Goal: Information Seeking & Learning: Learn about a topic

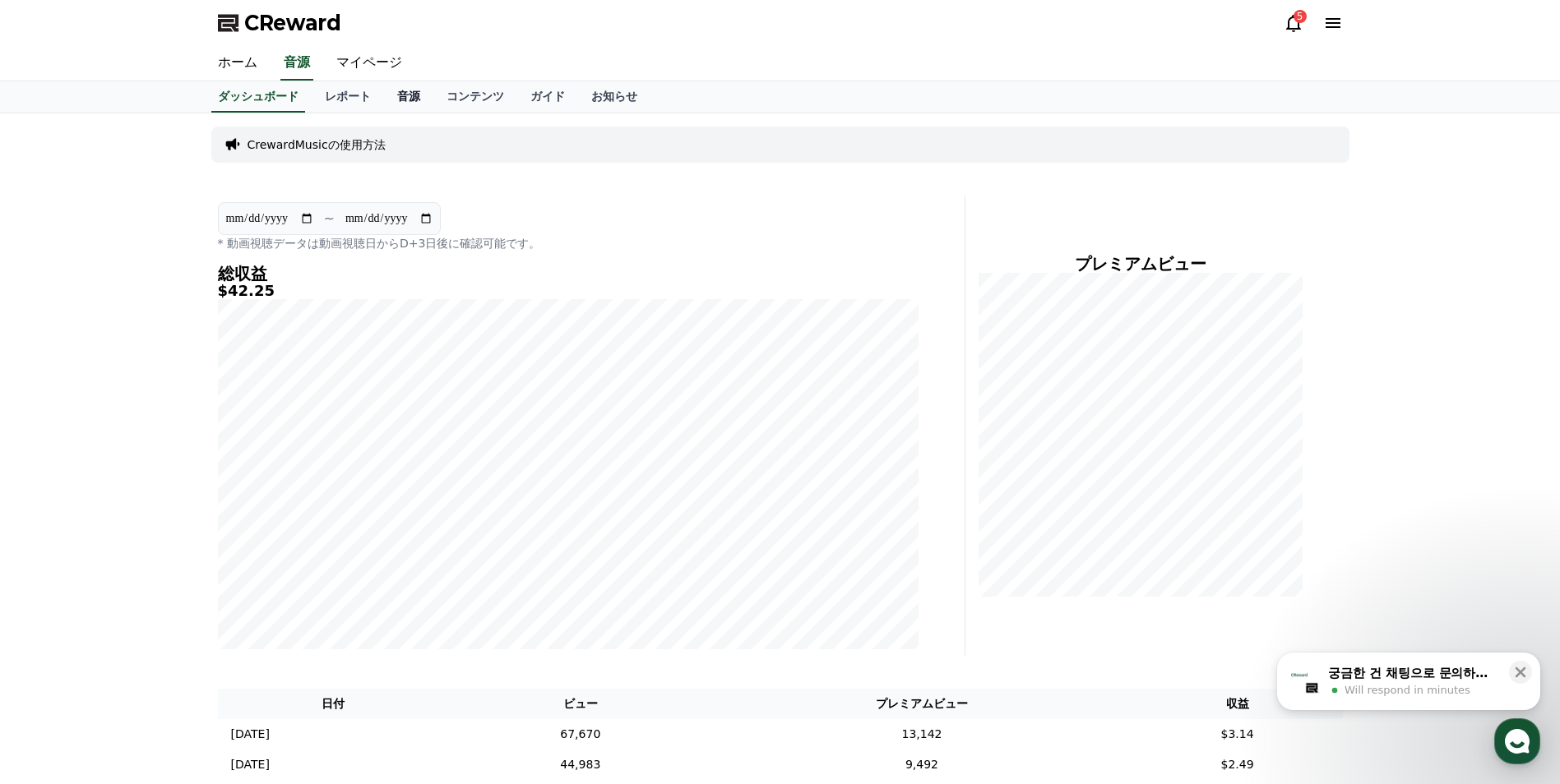
click at [384, 99] on link "音源" at bounding box center [409, 97] width 50 height 31
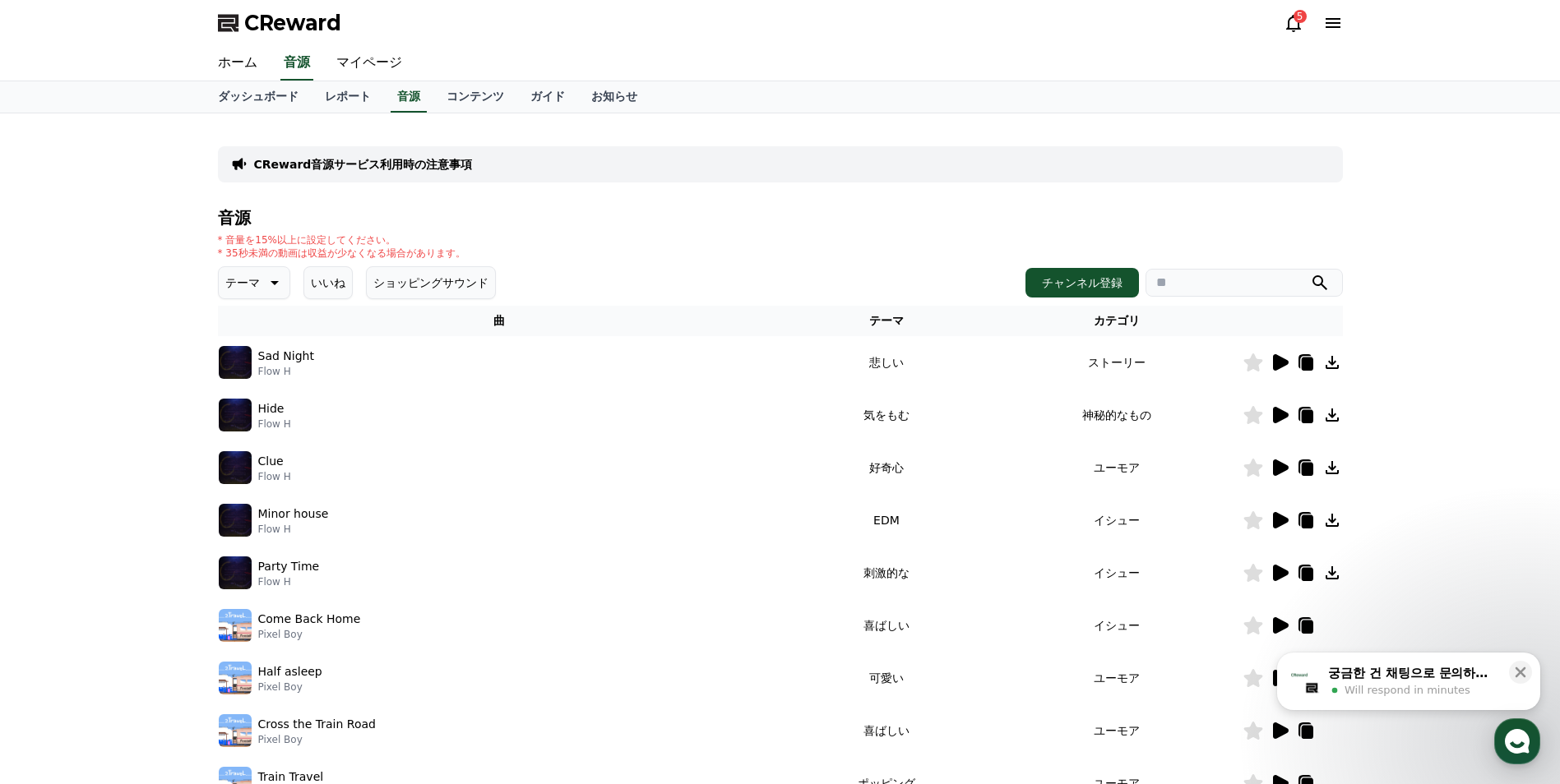
click at [1271, 364] on icon at bounding box center [1279, 362] width 20 height 20
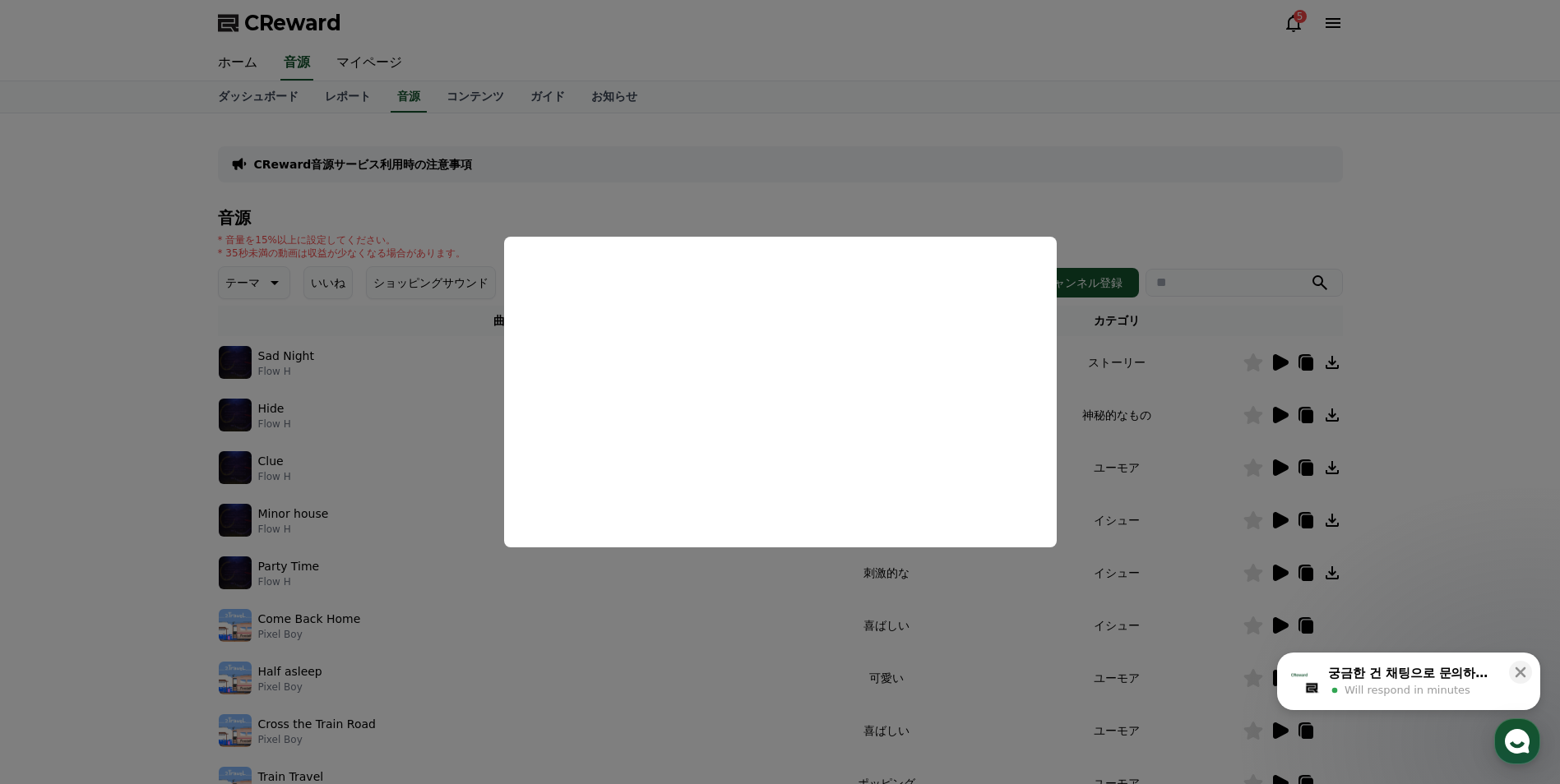
click at [1521, 372] on button "close modal" at bounding box center [780, 392] width 1560 height 784
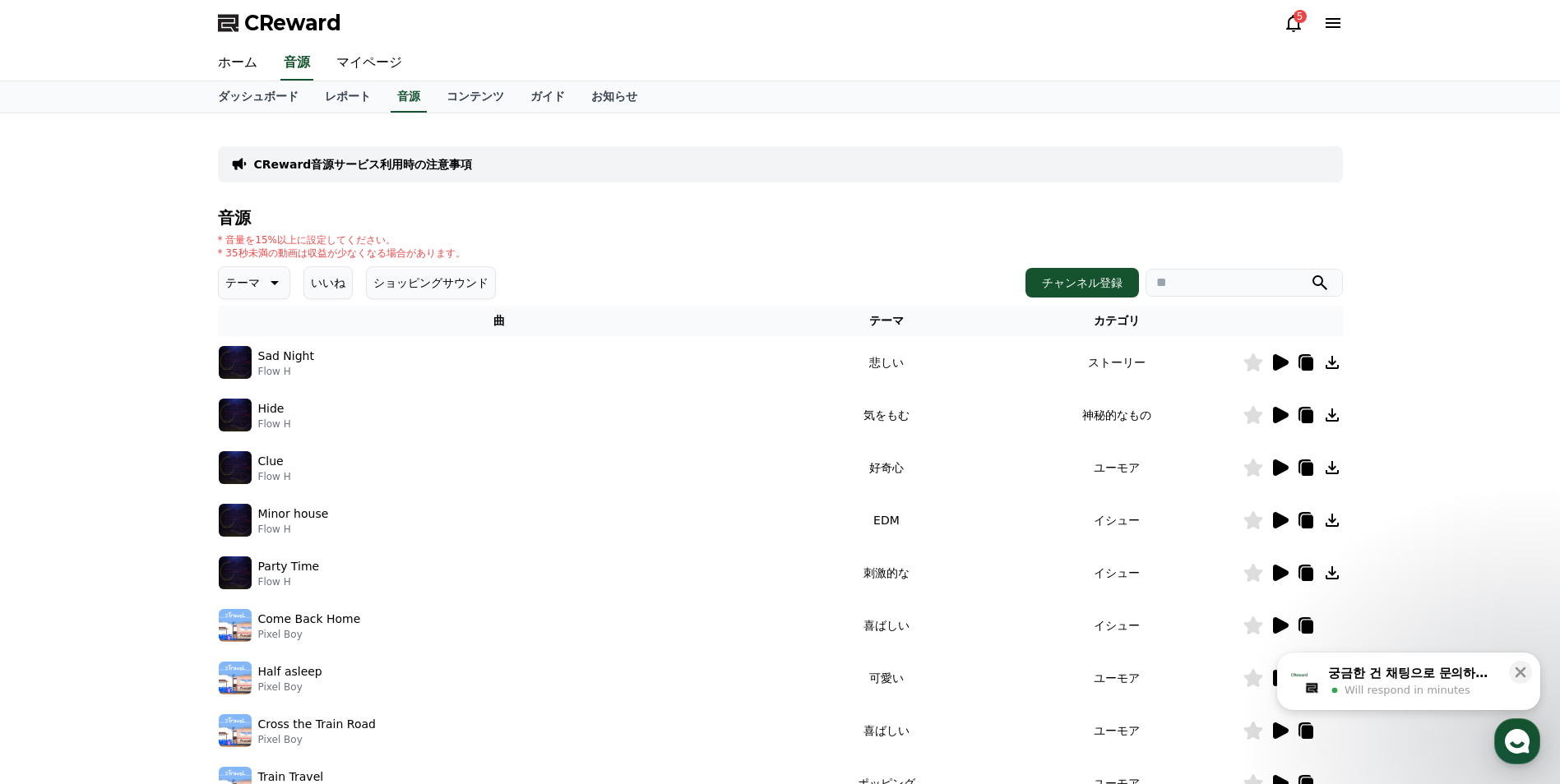
click at [269, 280] on icon at bounding box center [273, 282] width 20 height 20
click at [251, 375] on button "暗い" at bounding box center [239, 372] width 36 height 36
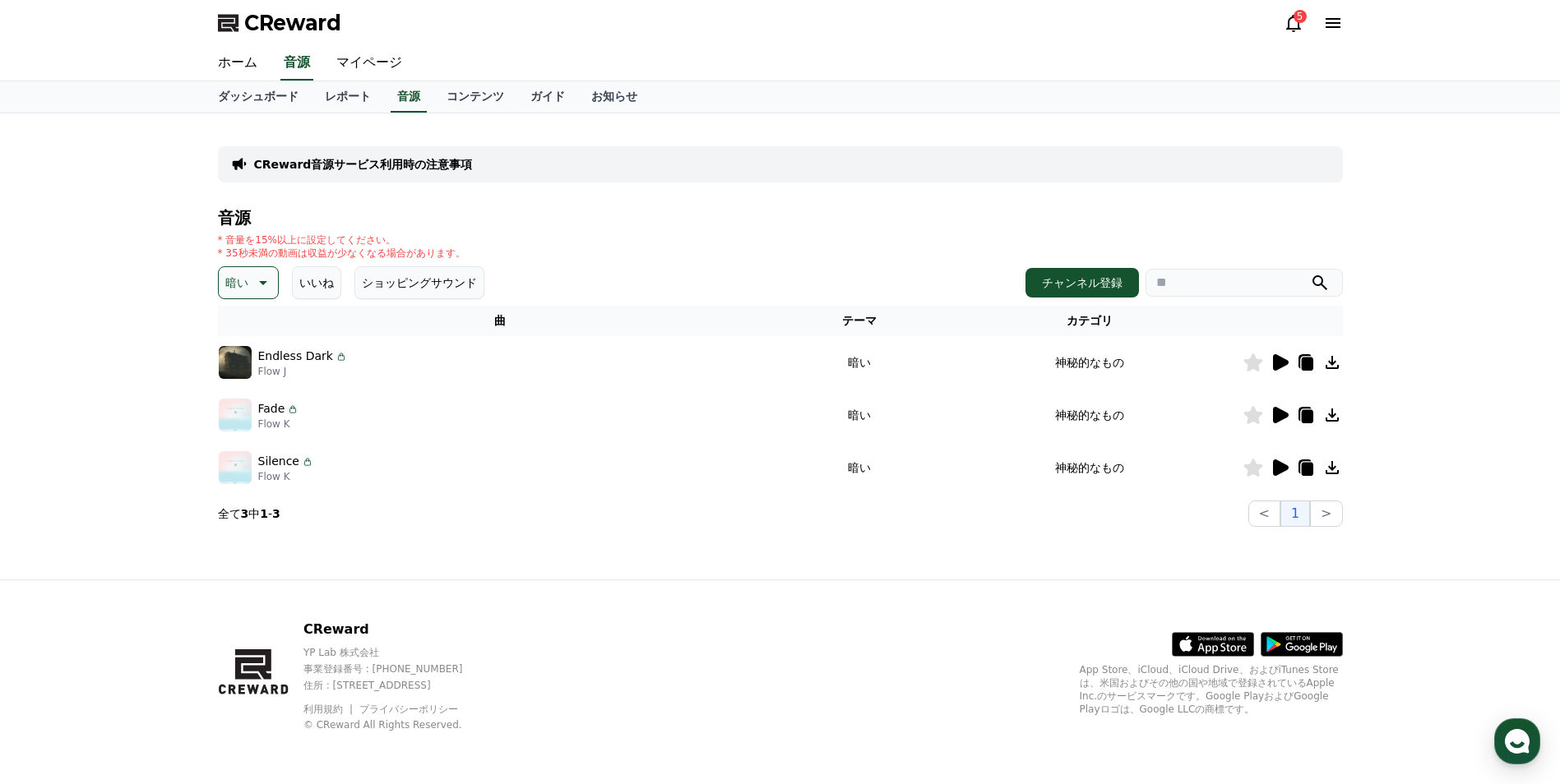
click at [1281, 361] on icon at bounding box center [1281, 362] width 15 height 16
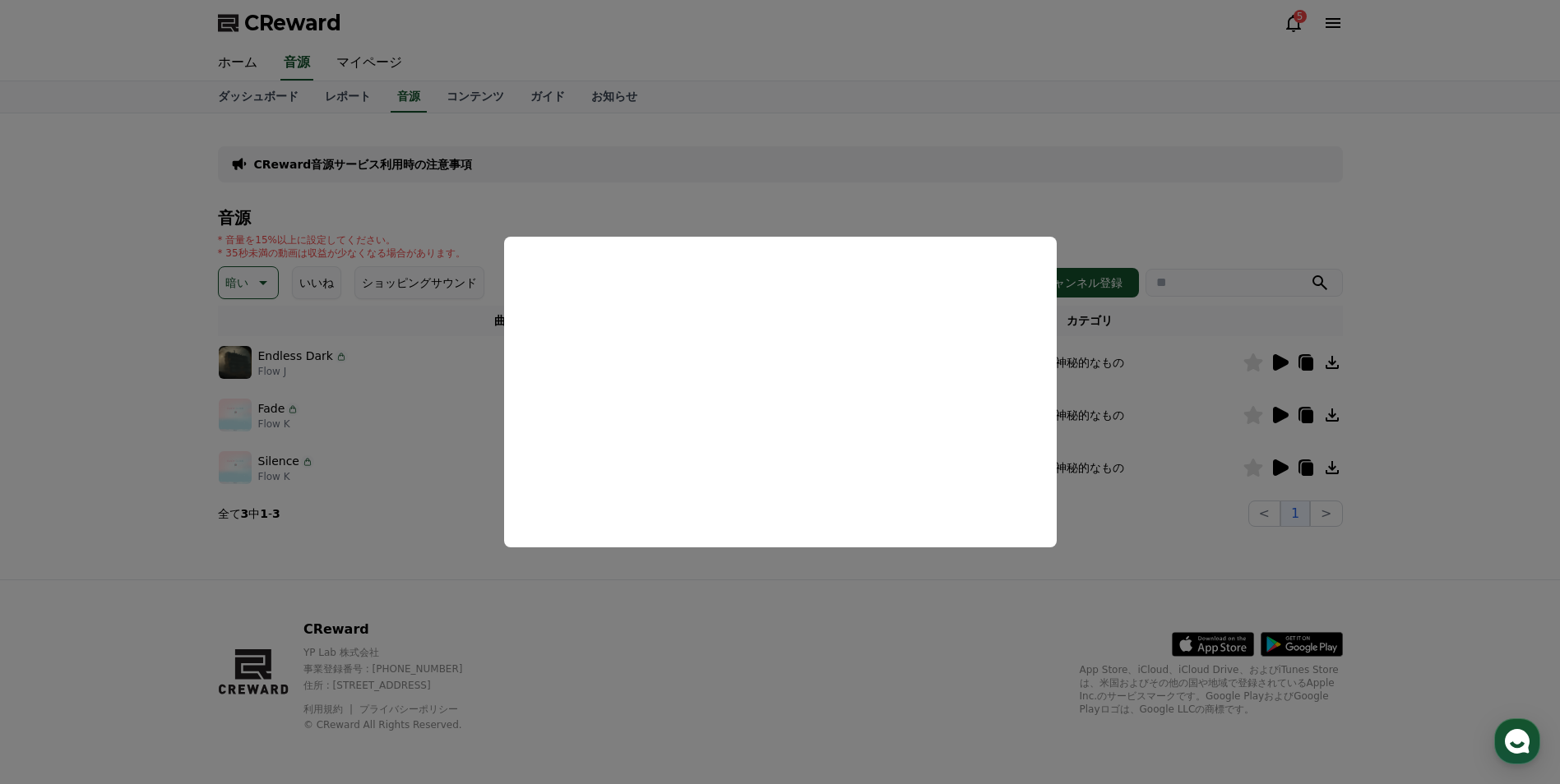
click at [1272, 410] on button "close modal" at bounding box center [780, 392] width 1560 height 784
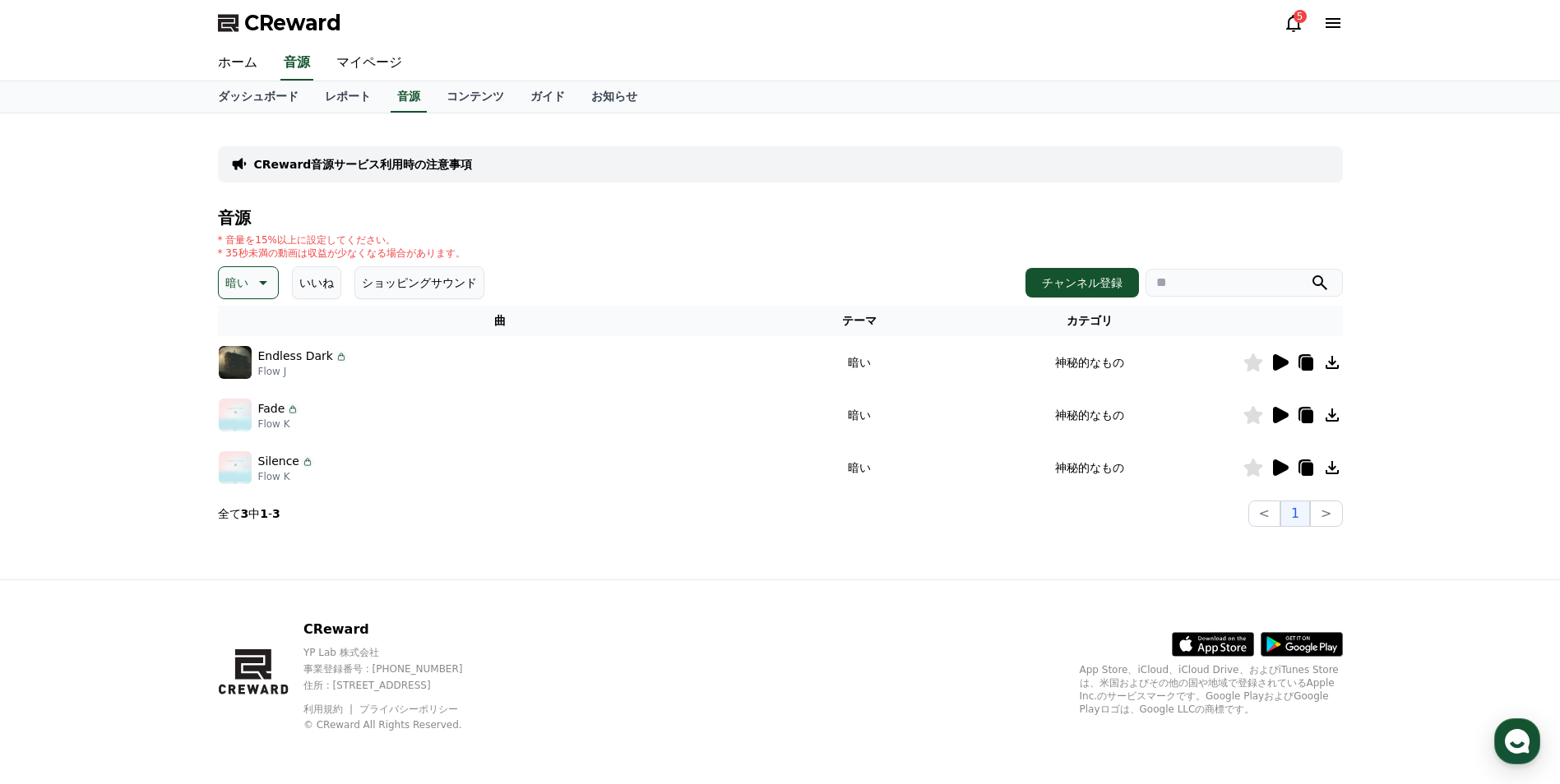
click at [1277, 413] on icon at bounding box center [1281, 414] width 15 height 16
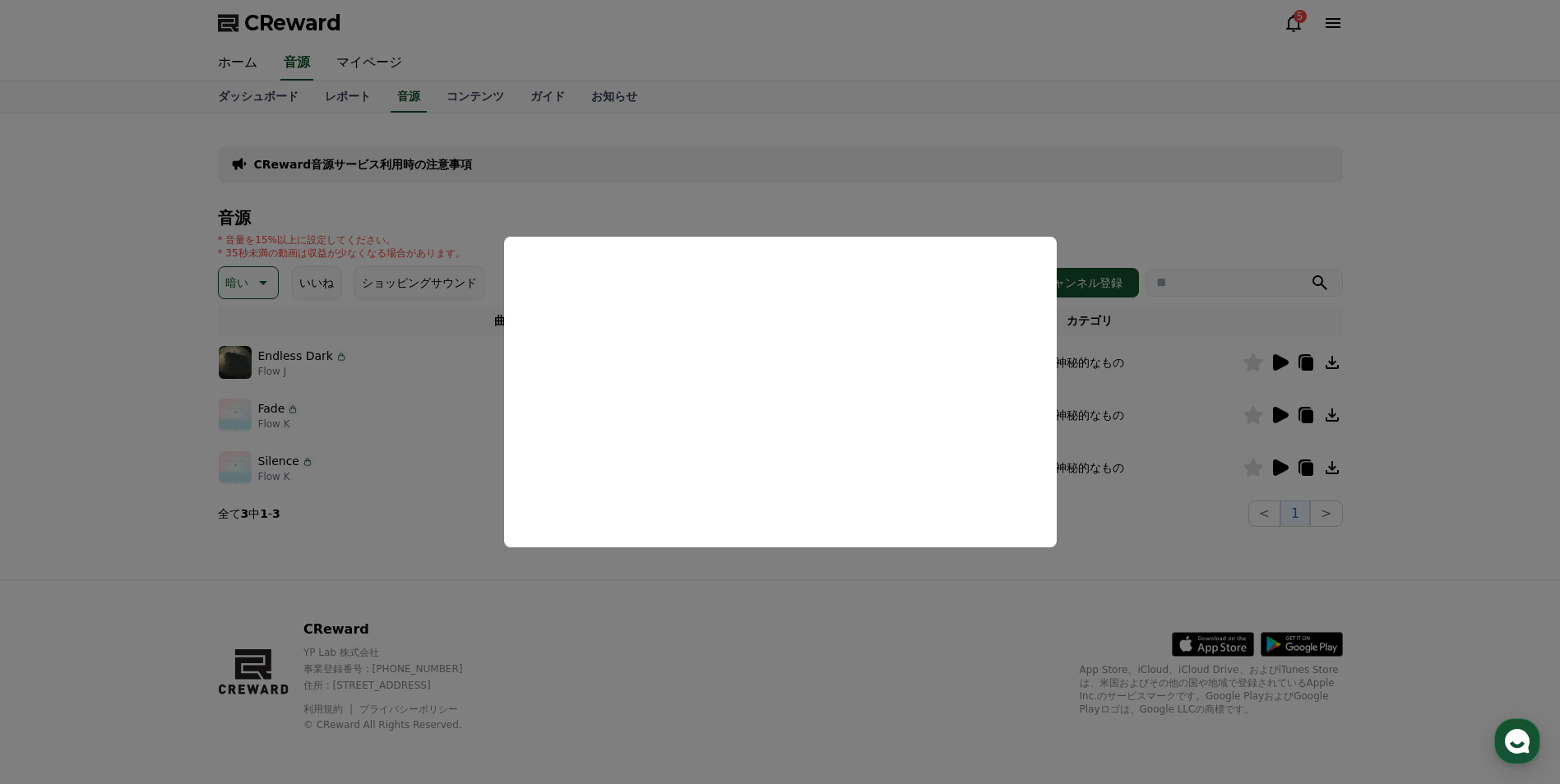
click at [1284, 474] on button "close modal" at bounding box center [780, 392] width 1560 height 784
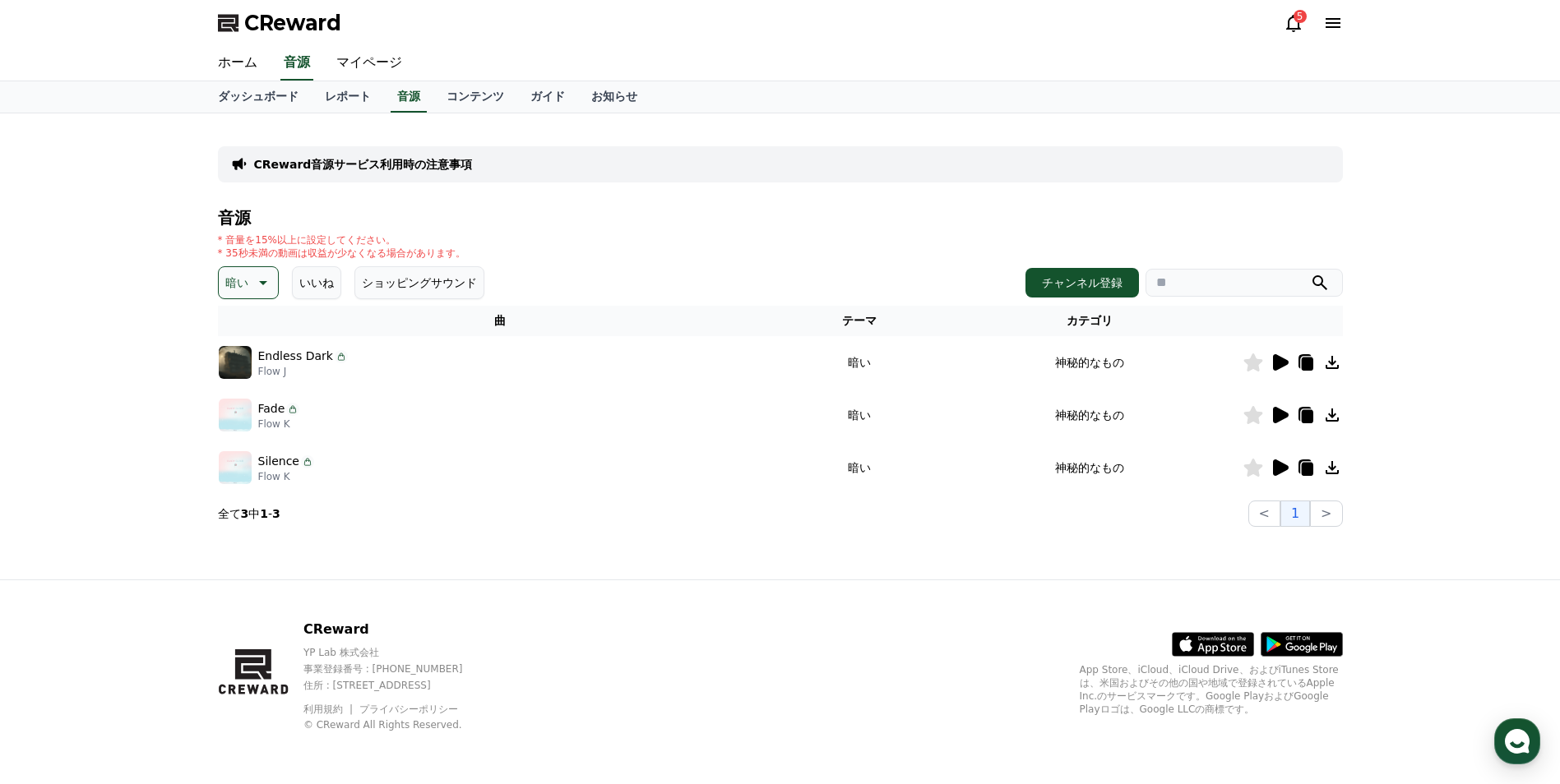
click at [1275, 419] on icon at bounding box center [1281, 414] width 15 height 16
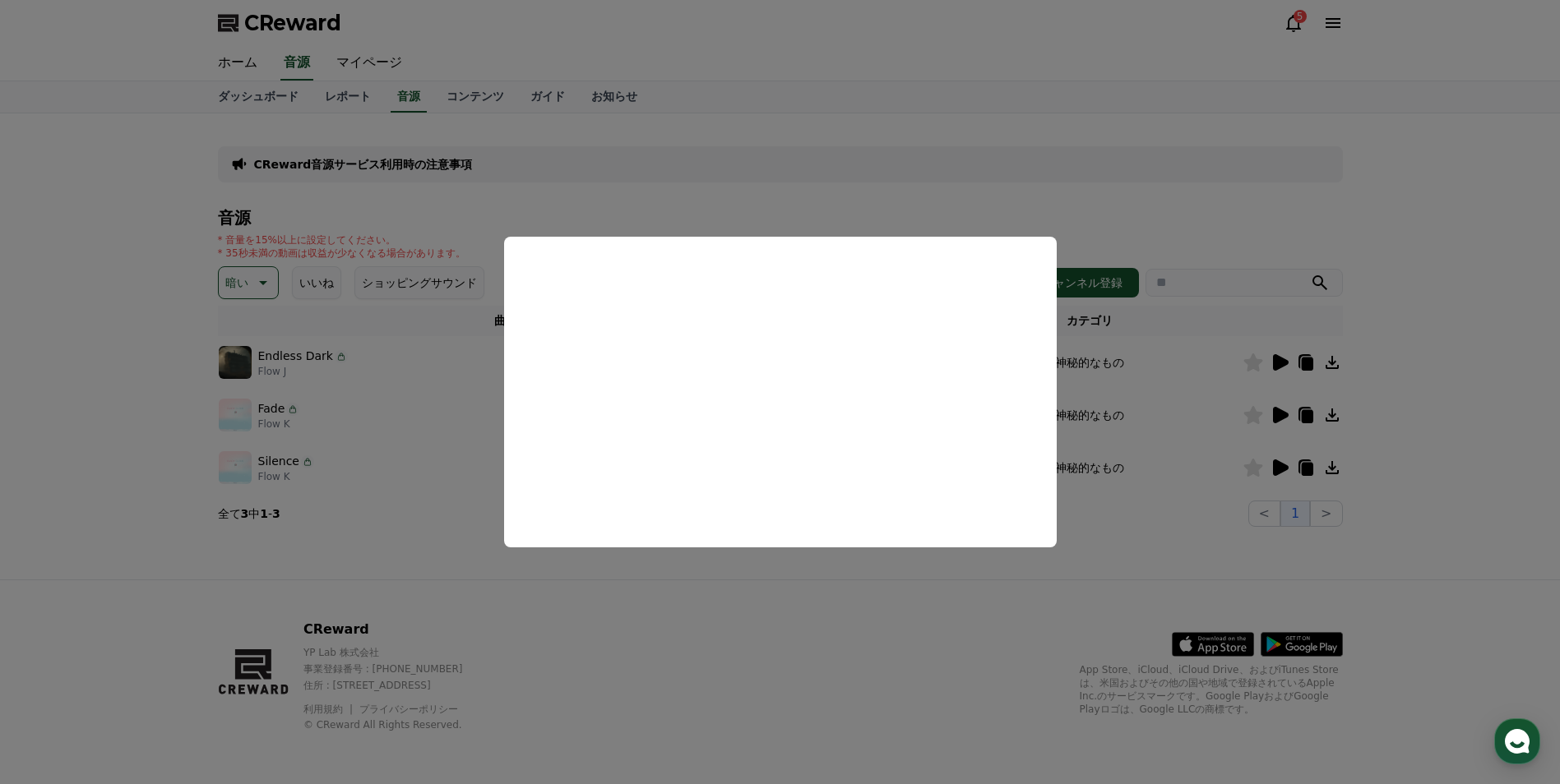
click at [1274, 473] on button "close modal" at bounding box center [780, 392] width 1560 height 784
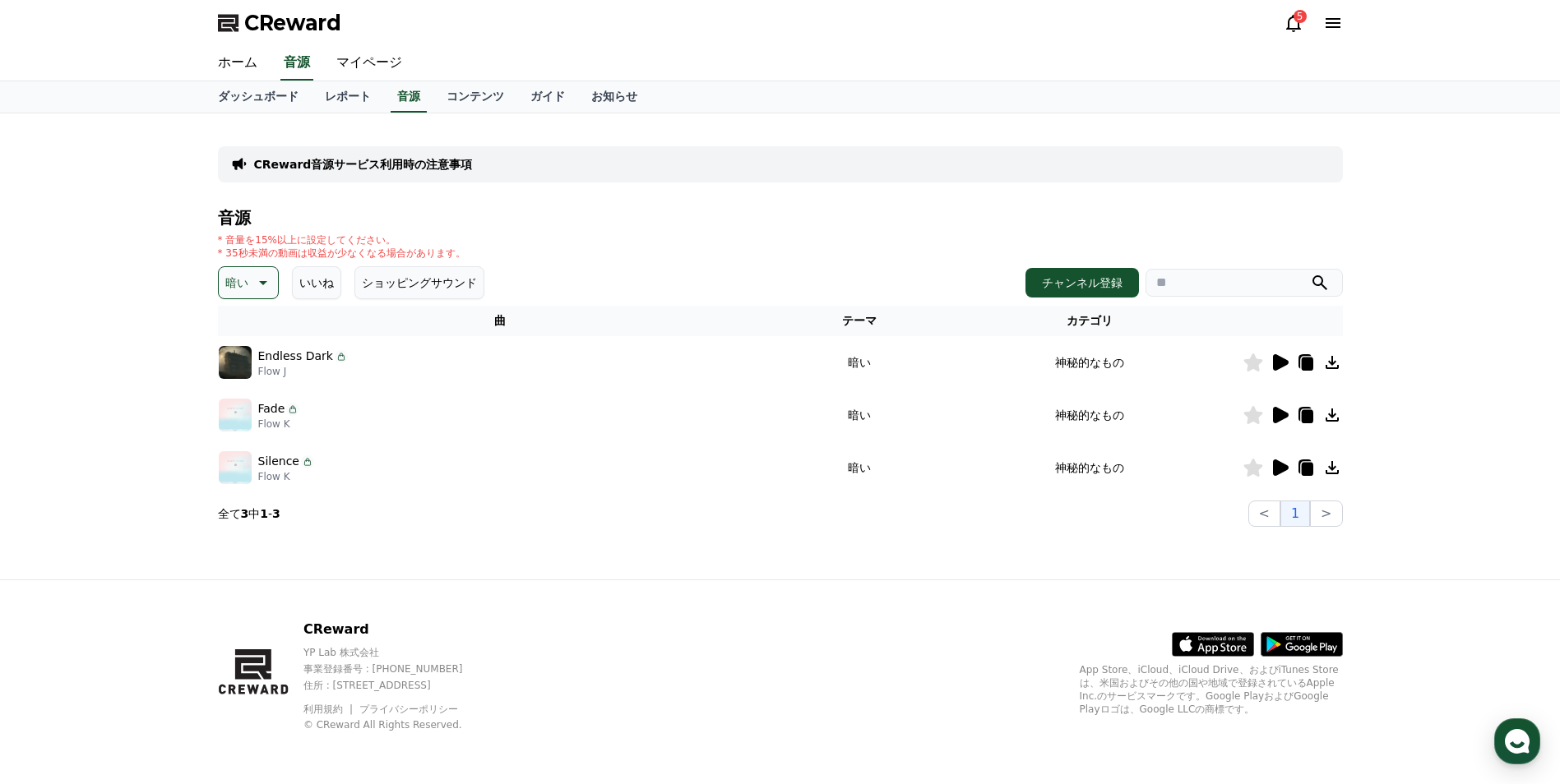
click at [1279, 470] on icon at bounding box center [1281, 467] width 15 height 16
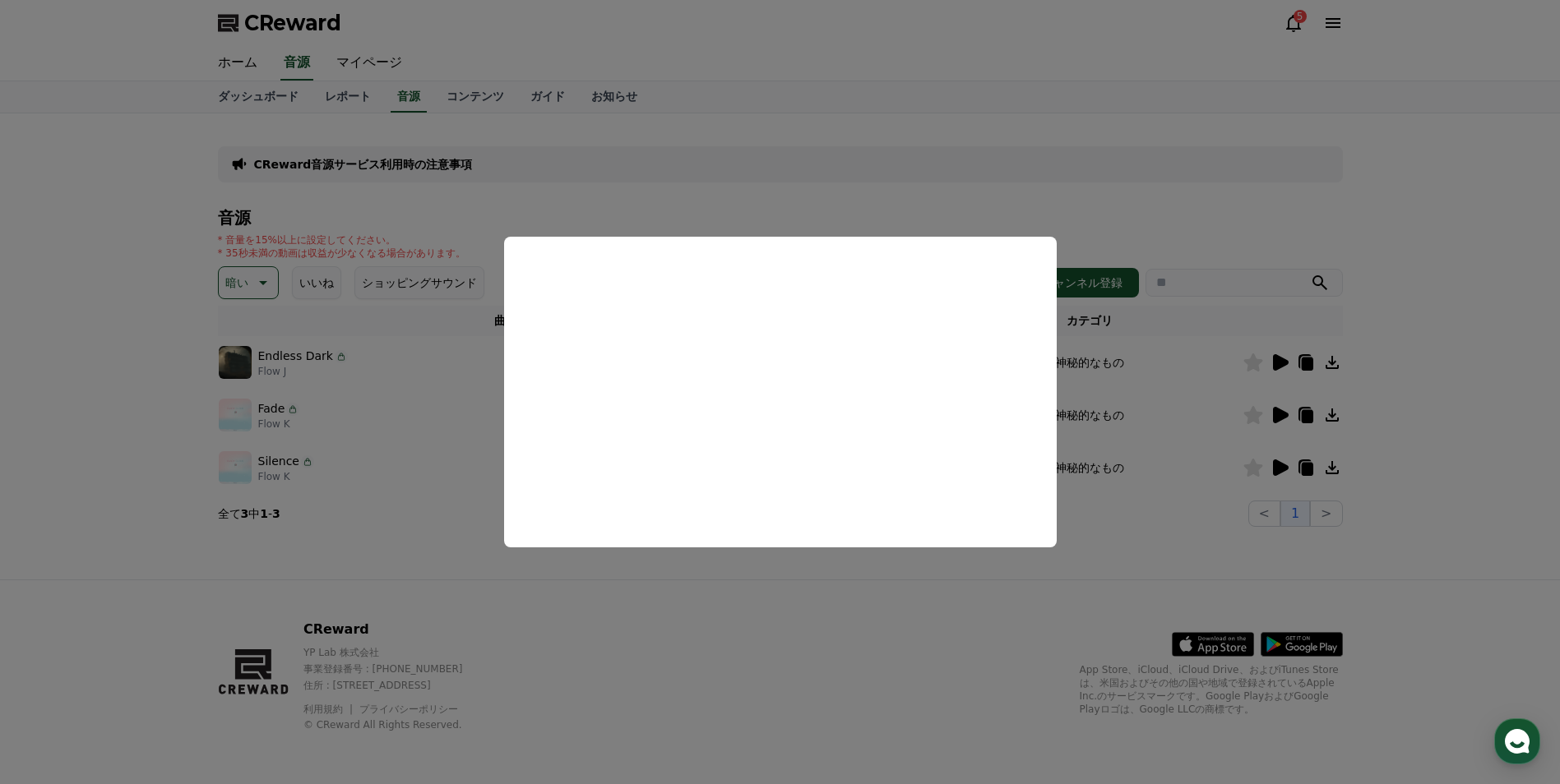
click at [148, 318] on button "close modal" at bounding box center [780, 392] width 1560 height 784
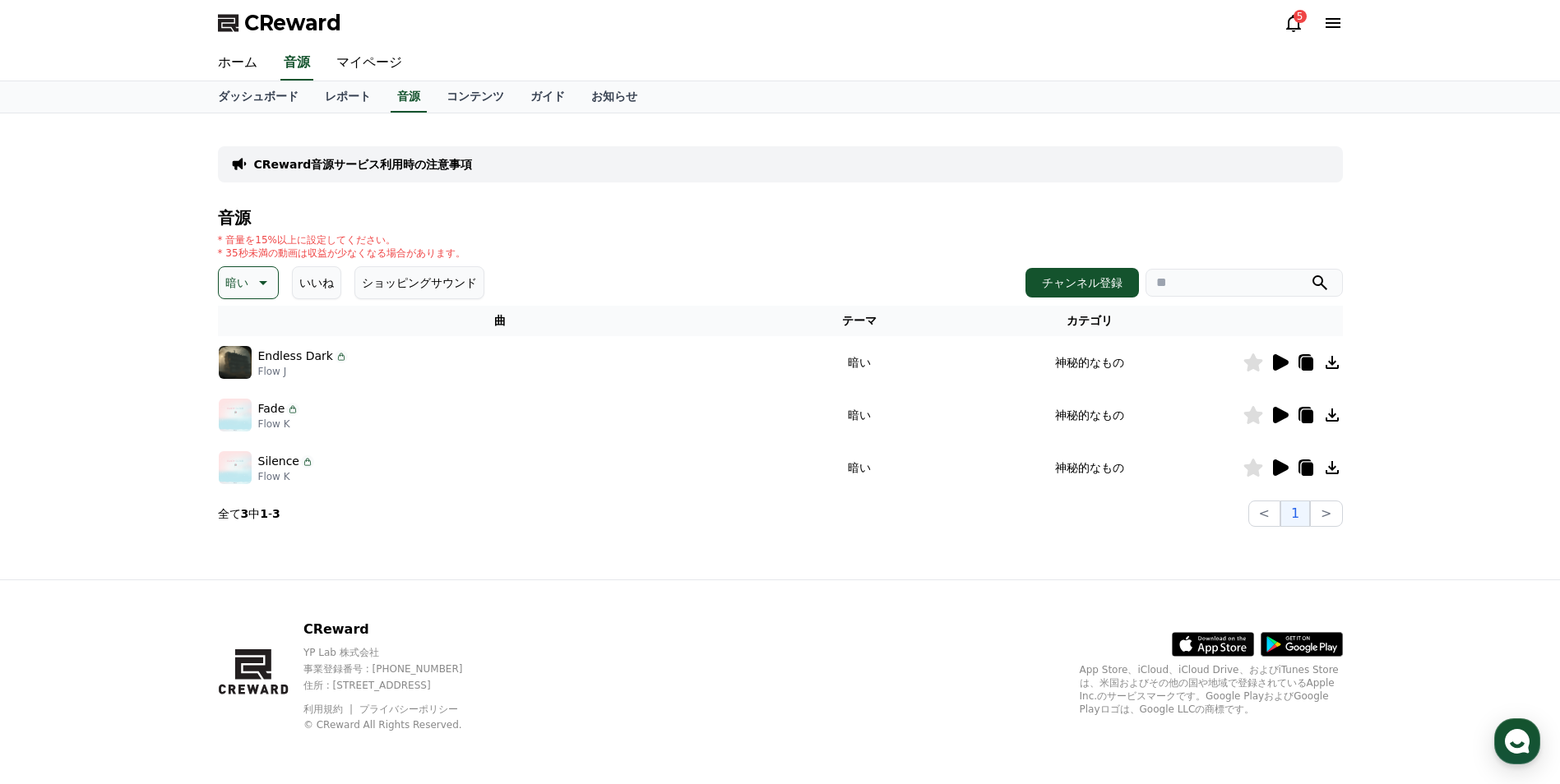
click at [263, 269] on button "暗い" at bounding box center [248, 283] width 61 height 33
click at [253, 342] on button "刺激的な" at bounding box center [250, 336] width 59 height 36
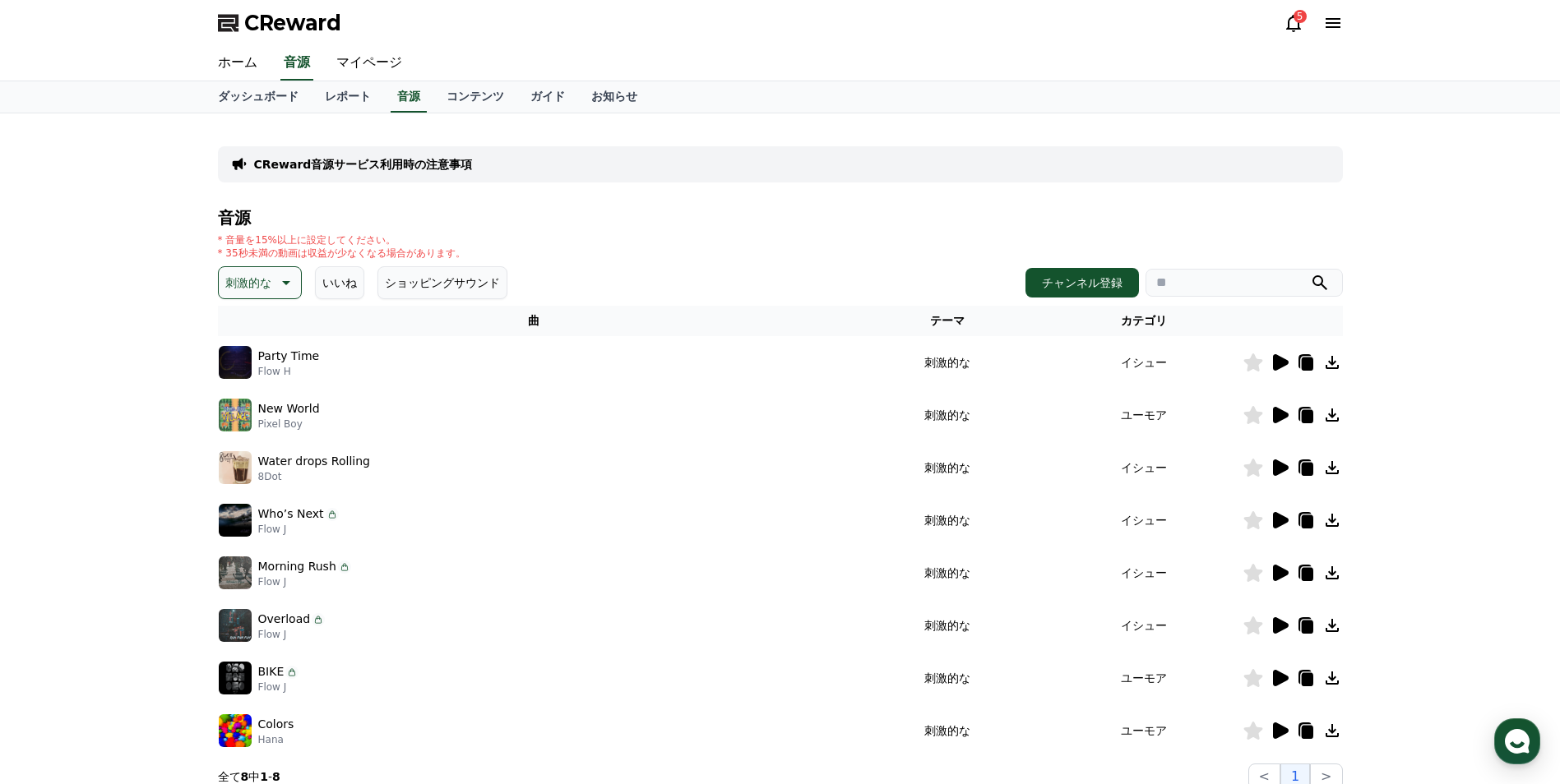
click at [1278, 365] on icon at bounding box center [1281, 362] width 15 height 16
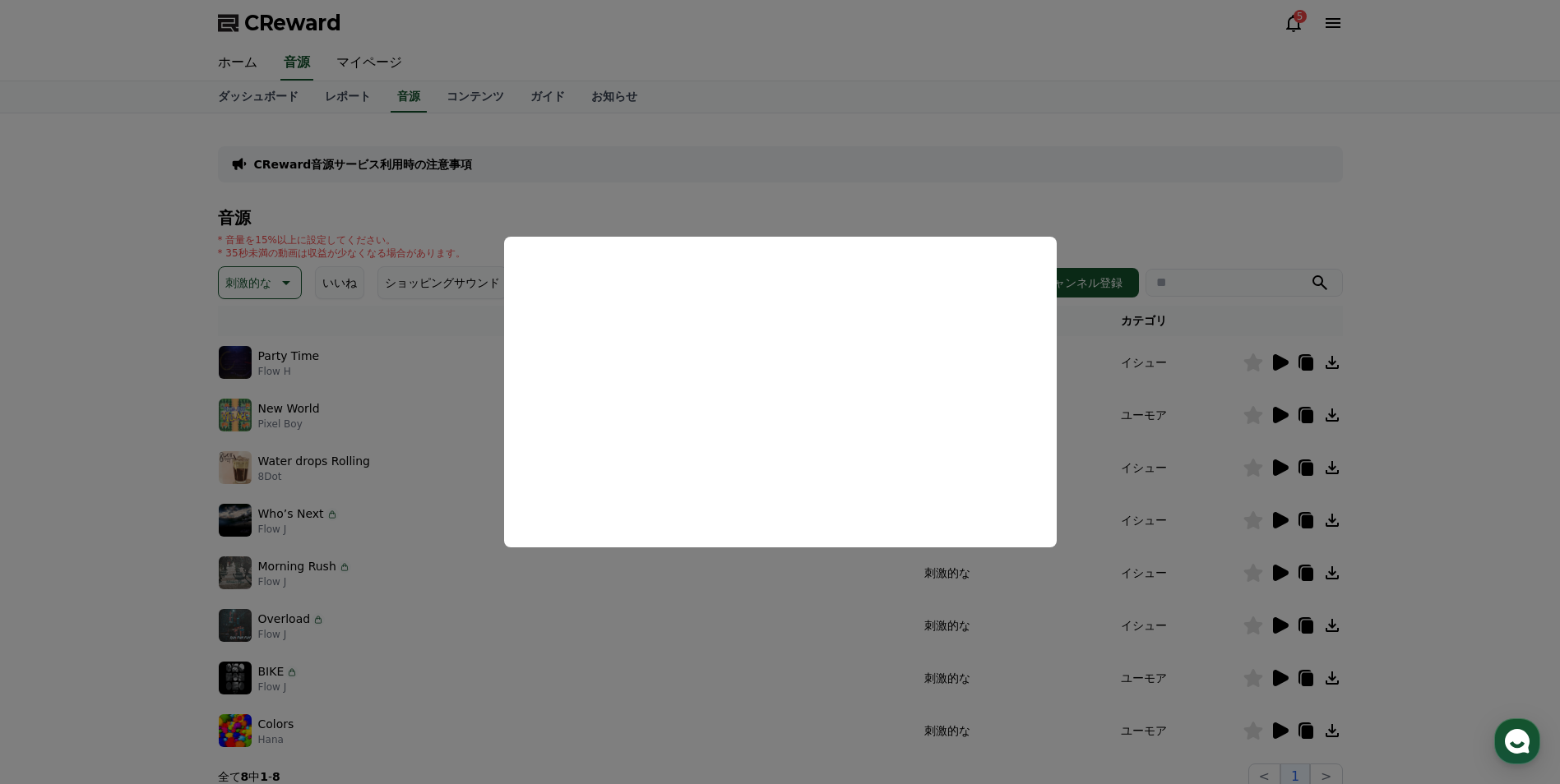
click at [1417, 407] on button "close modal" at bounding box center [780, 392] width 1560 height 784
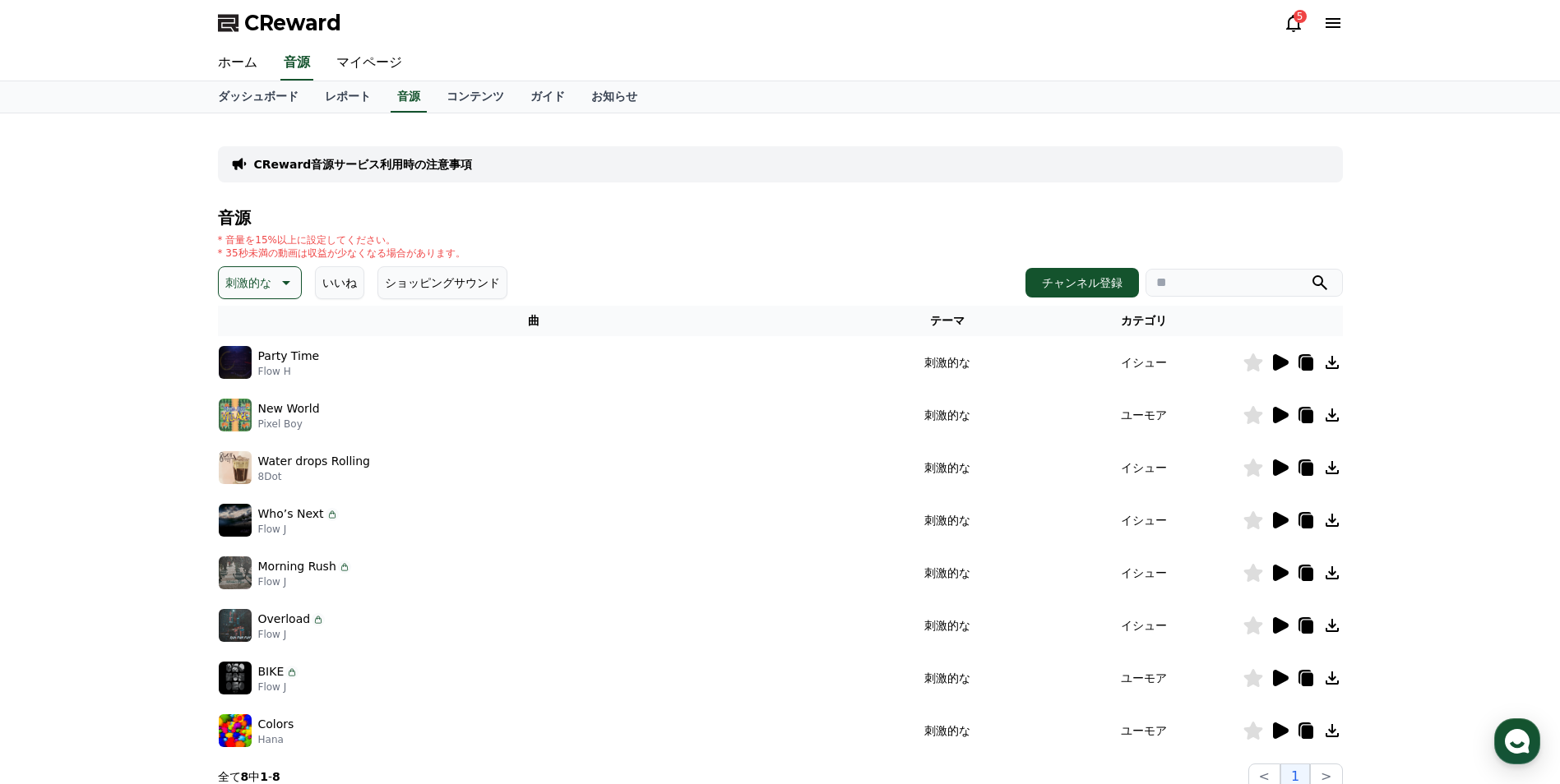
click at [1273, 419] on icon at bounding box center [1281, 414] width 15 height 16
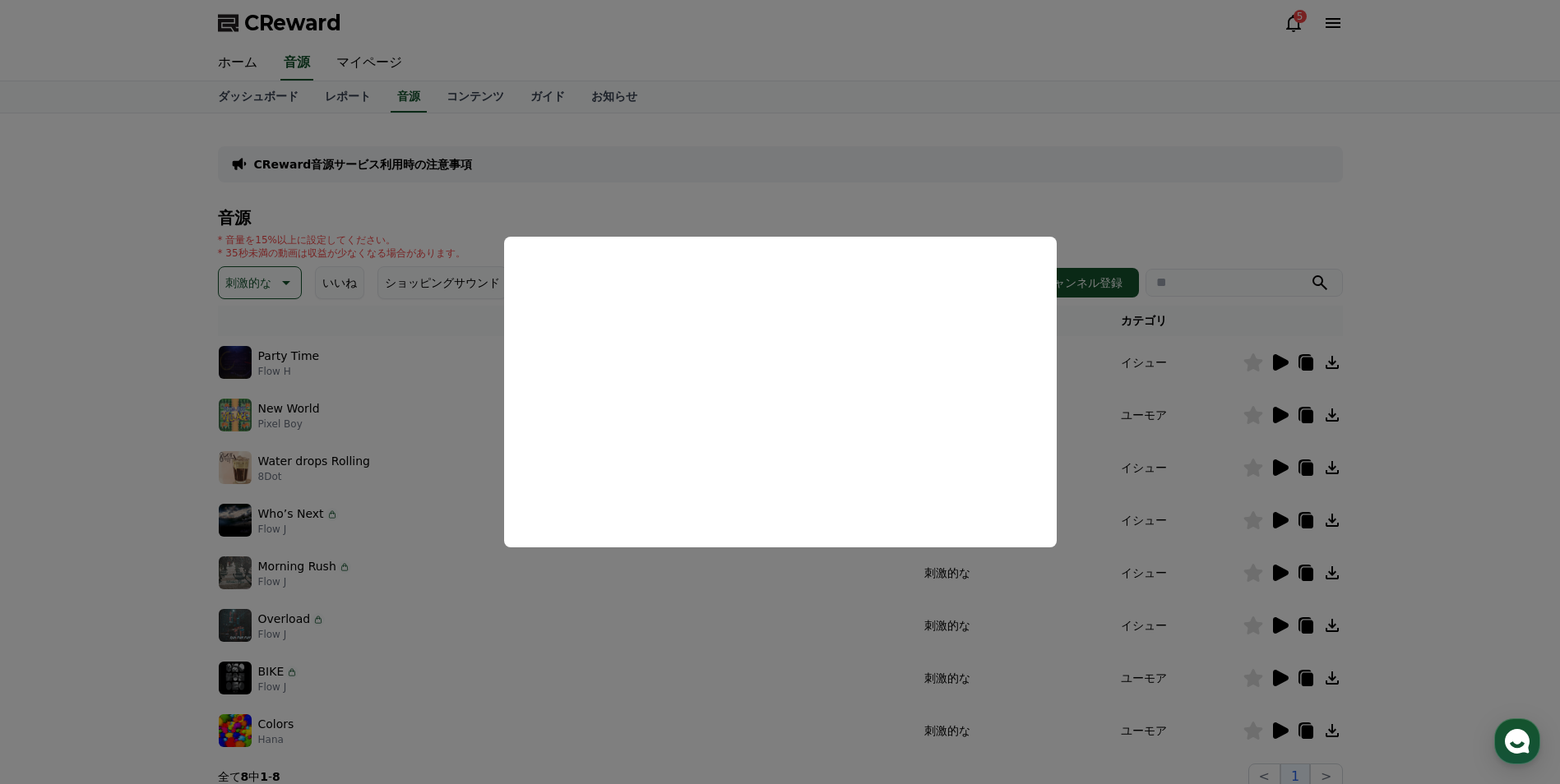
click at [63, 400] on button "close modal" at bounding box center [780, 392] width 1560 height 784
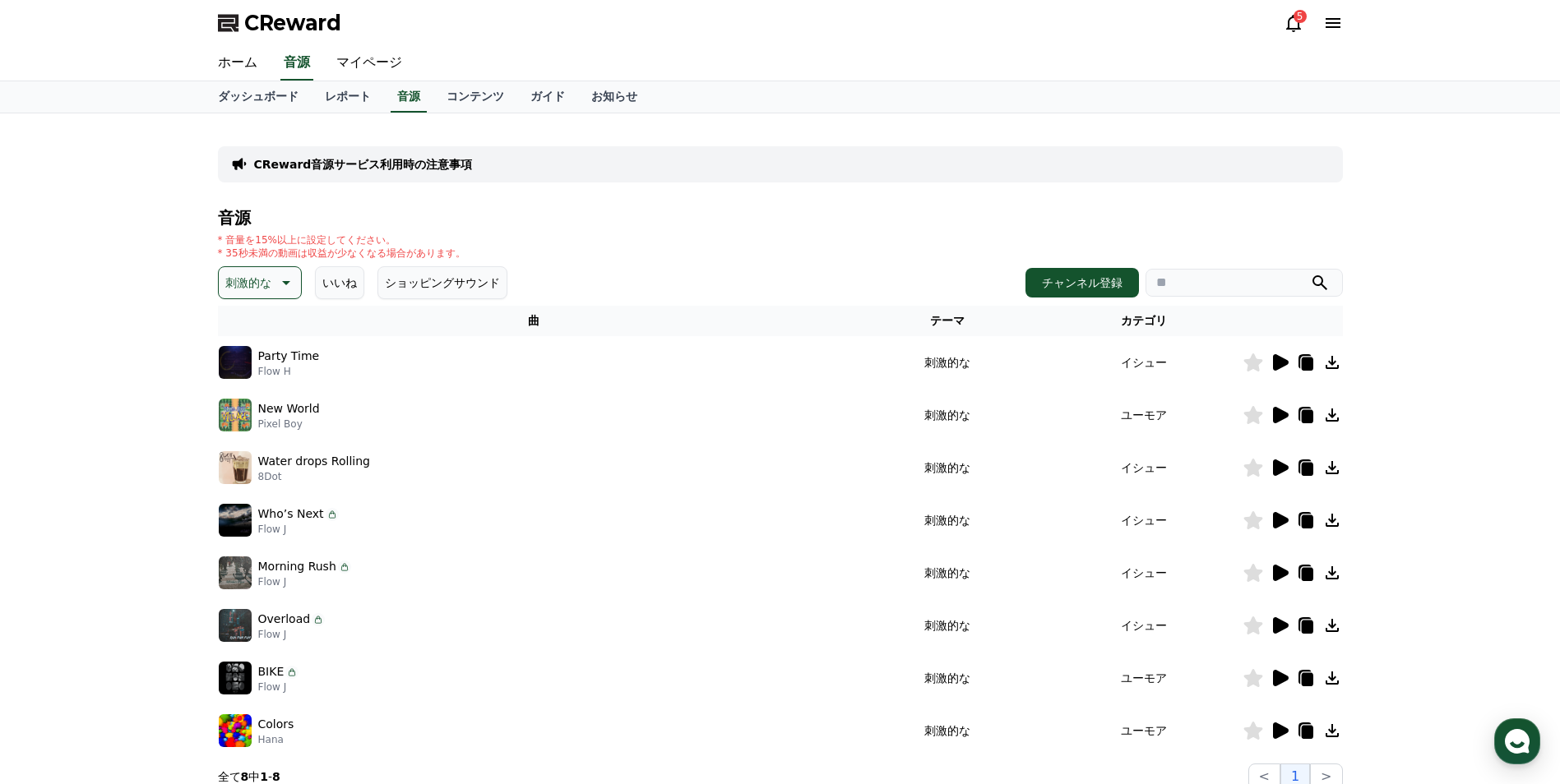
click at [278, 279] on icon at bounding box center [284, 282] width 20 height 20
click at [251, 348] on button "悲しい" at bounding box center [245, 349] width 48 height 36
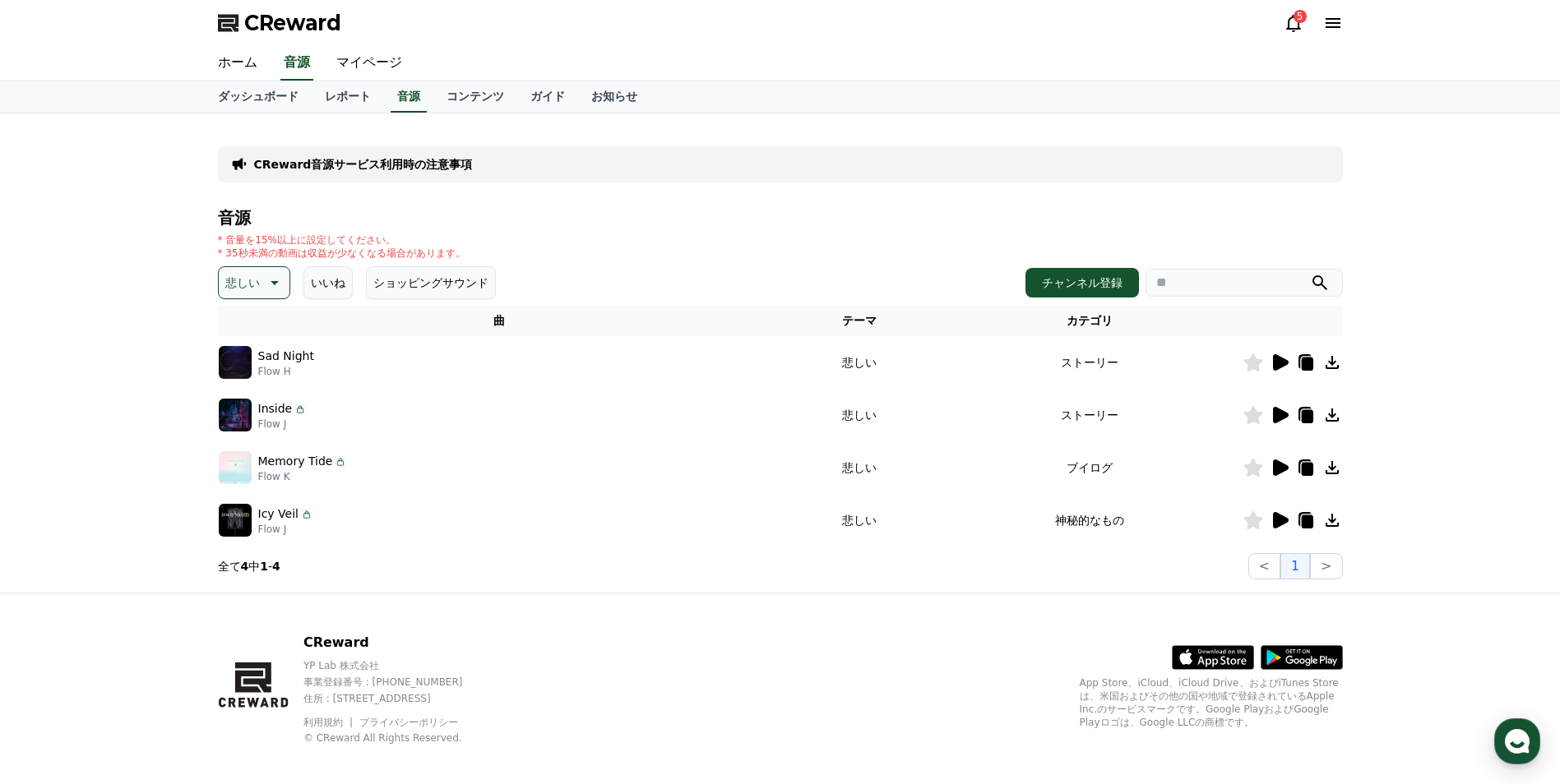
click at [1282, 521] on icon at bounding box center [1281, 520] width 15 height 16
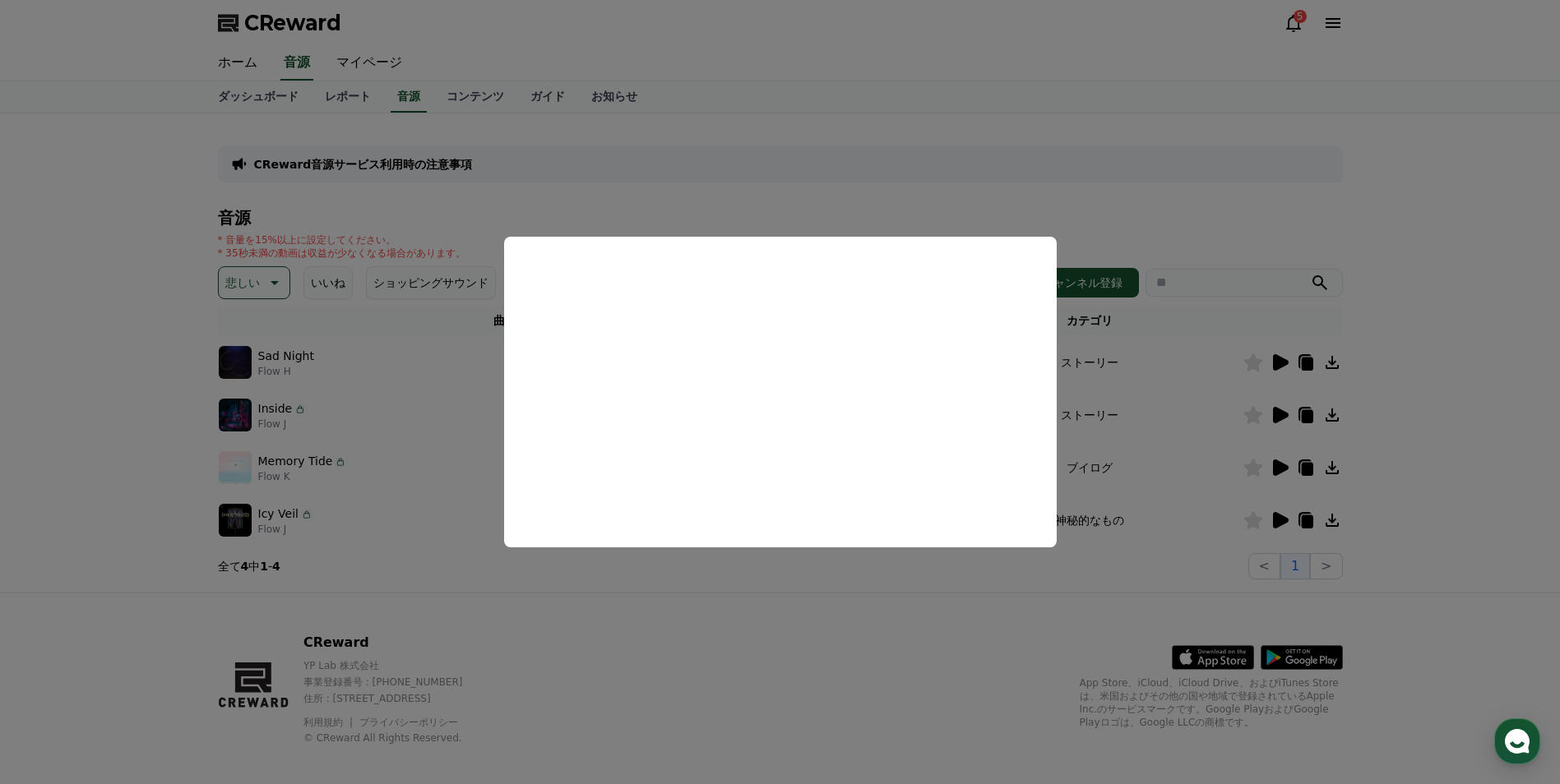
click at [833, 611] on button "close modal" at bounding box center [780, 392] width 1560 height 784
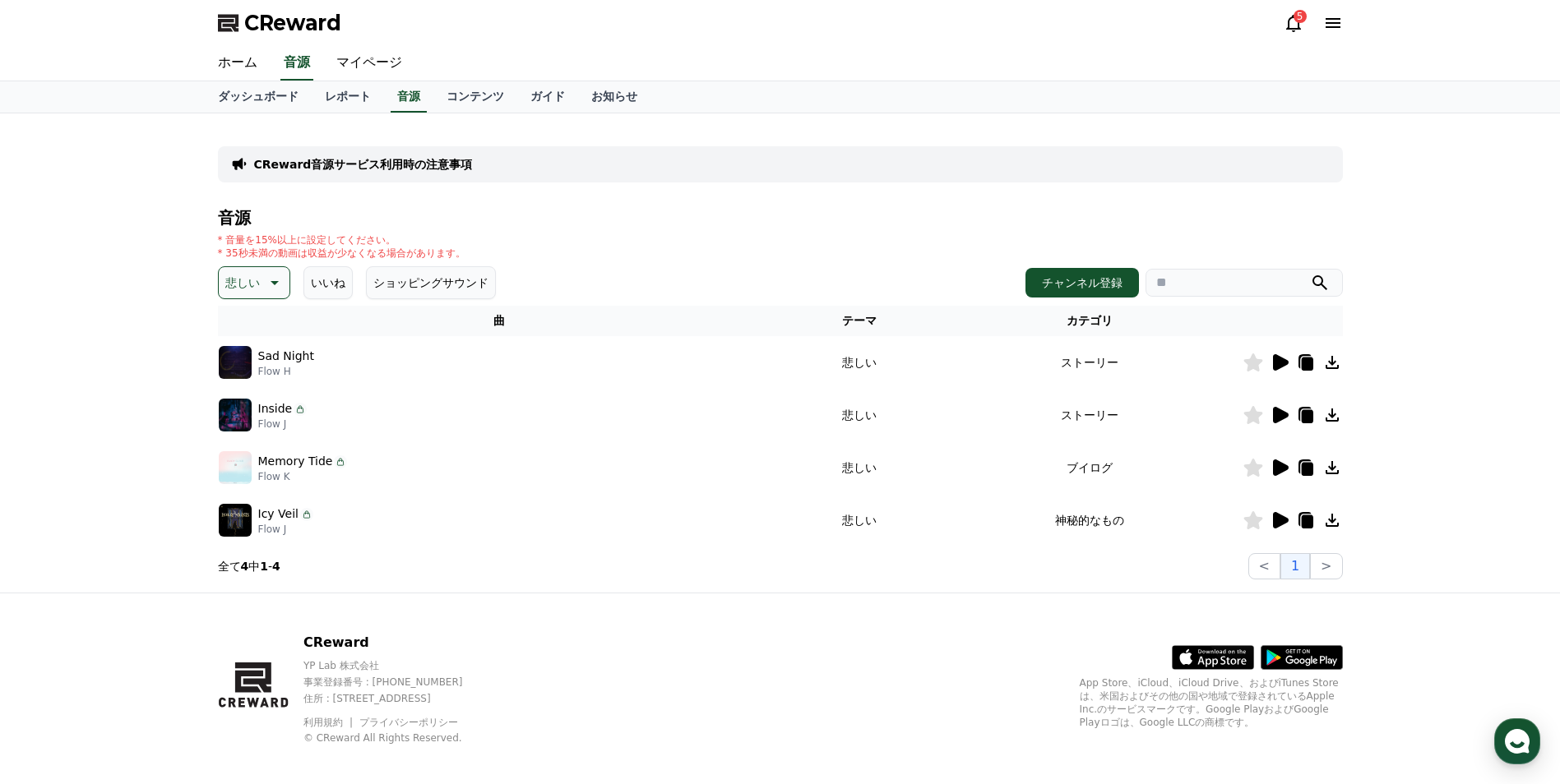
click at [1274, 474] on icon at bounding box center [1281, 467] width 15 height 16
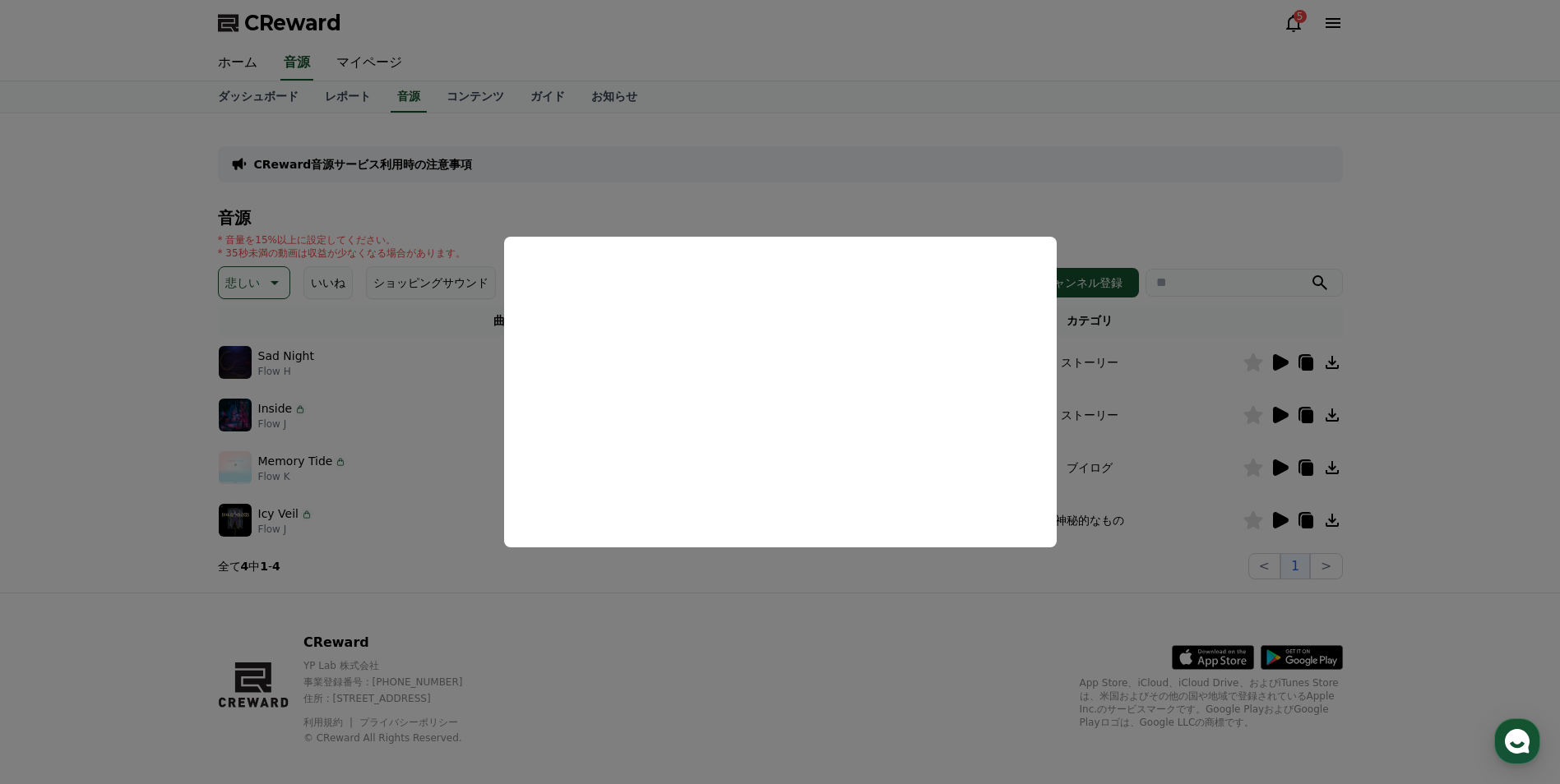
click at [156, 261] on button "close modal" at bounding box center [780, 392] width 1560 height 784
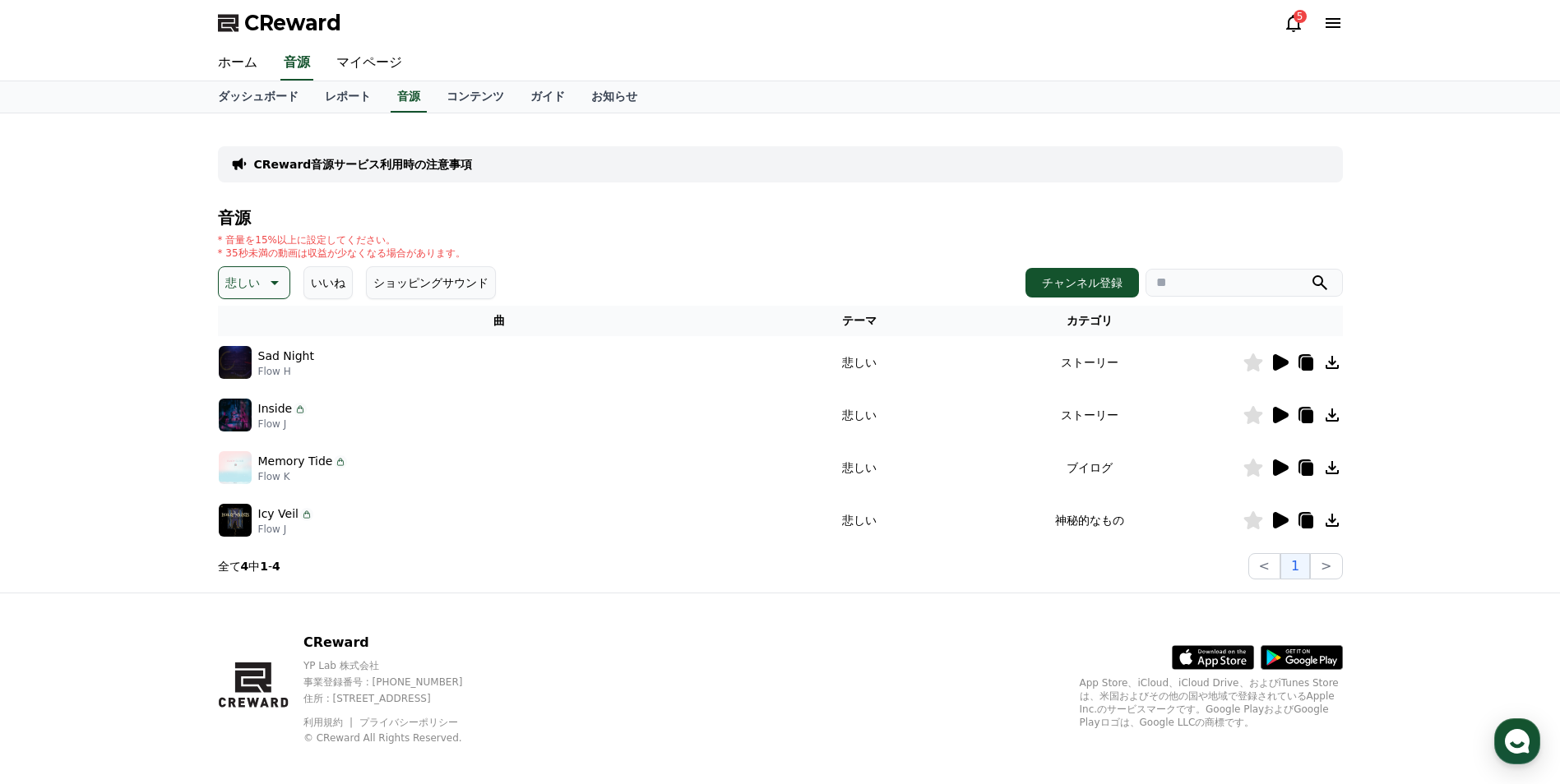
click at [241, 277] on p "悲しい" at bounding box center [243, 282] width 34 height 23
click at [266, 413] on button "気をもむ" at bounding box center [250, 419] width 59 height 36
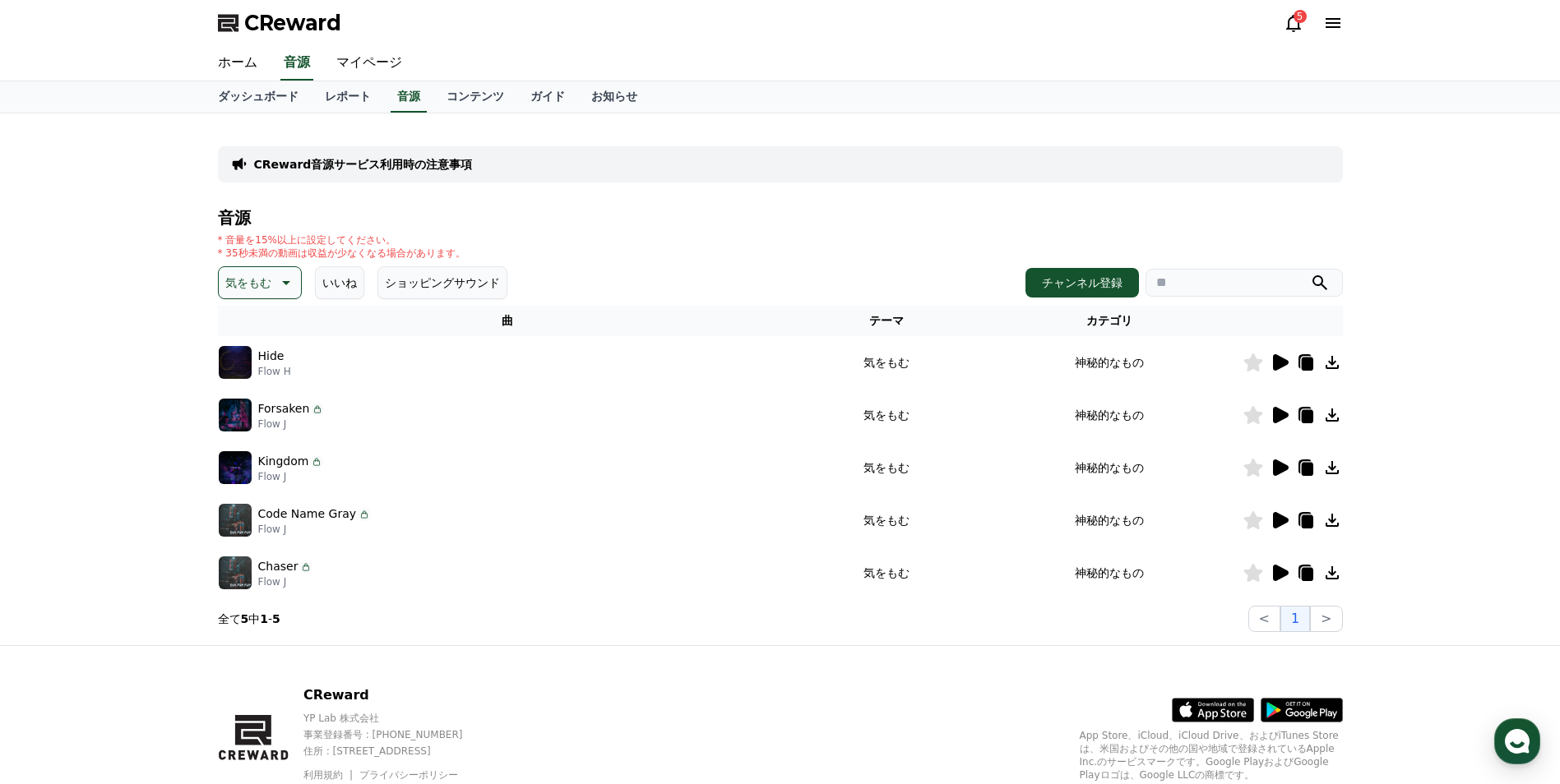
click at [1292, 364] on div at bounding box center [1292, 362] width 99 height 20
click at [1290, 364] on div at bounding box center [1292, 362] width 99 height 20
click at [1285, 363] on icon at bounding box center [1281, 362] width 15 height 16
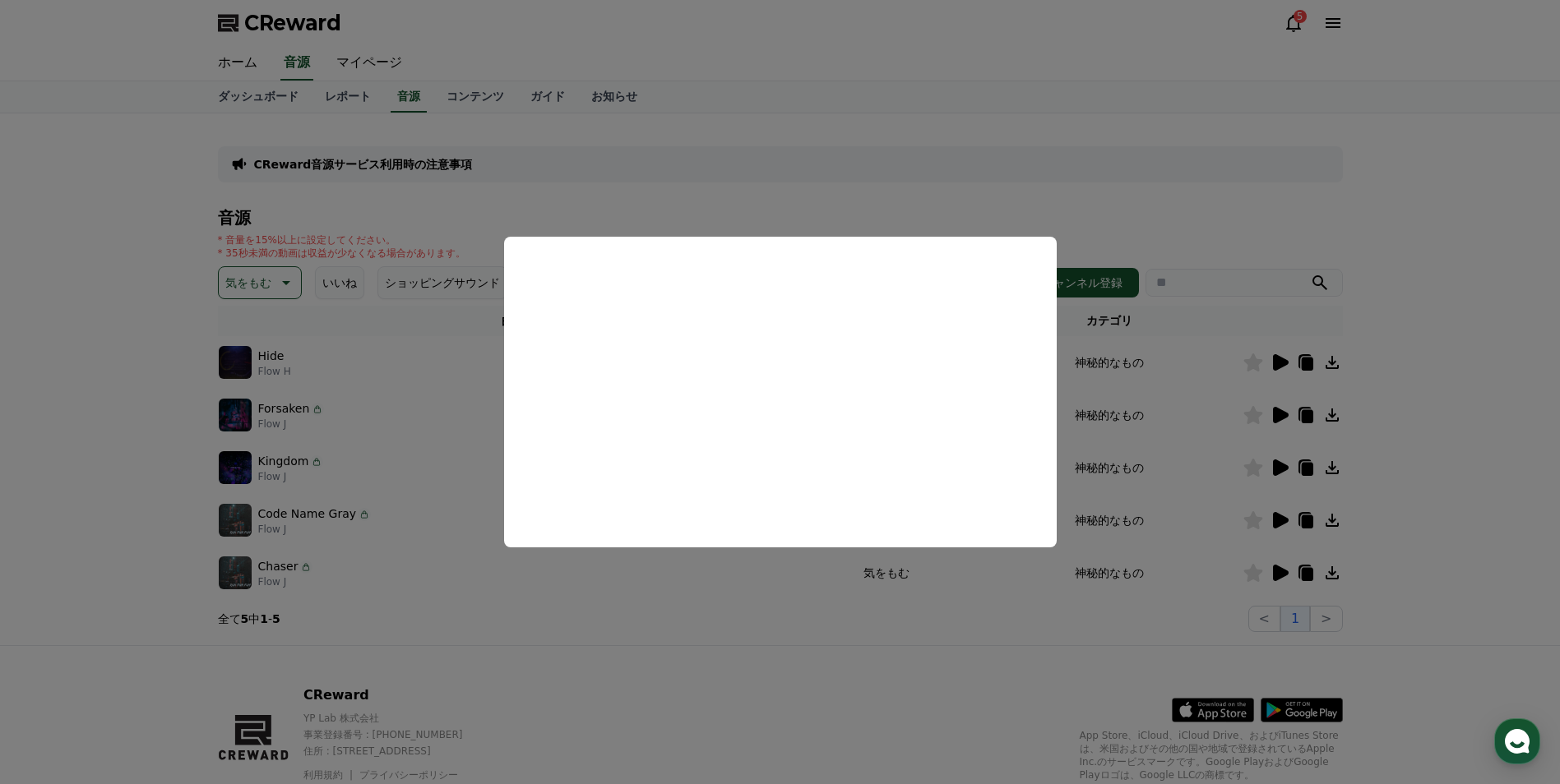
click at [1282, 419] on button "close modal" at bounding box center [780, 392] width 1560 height 784
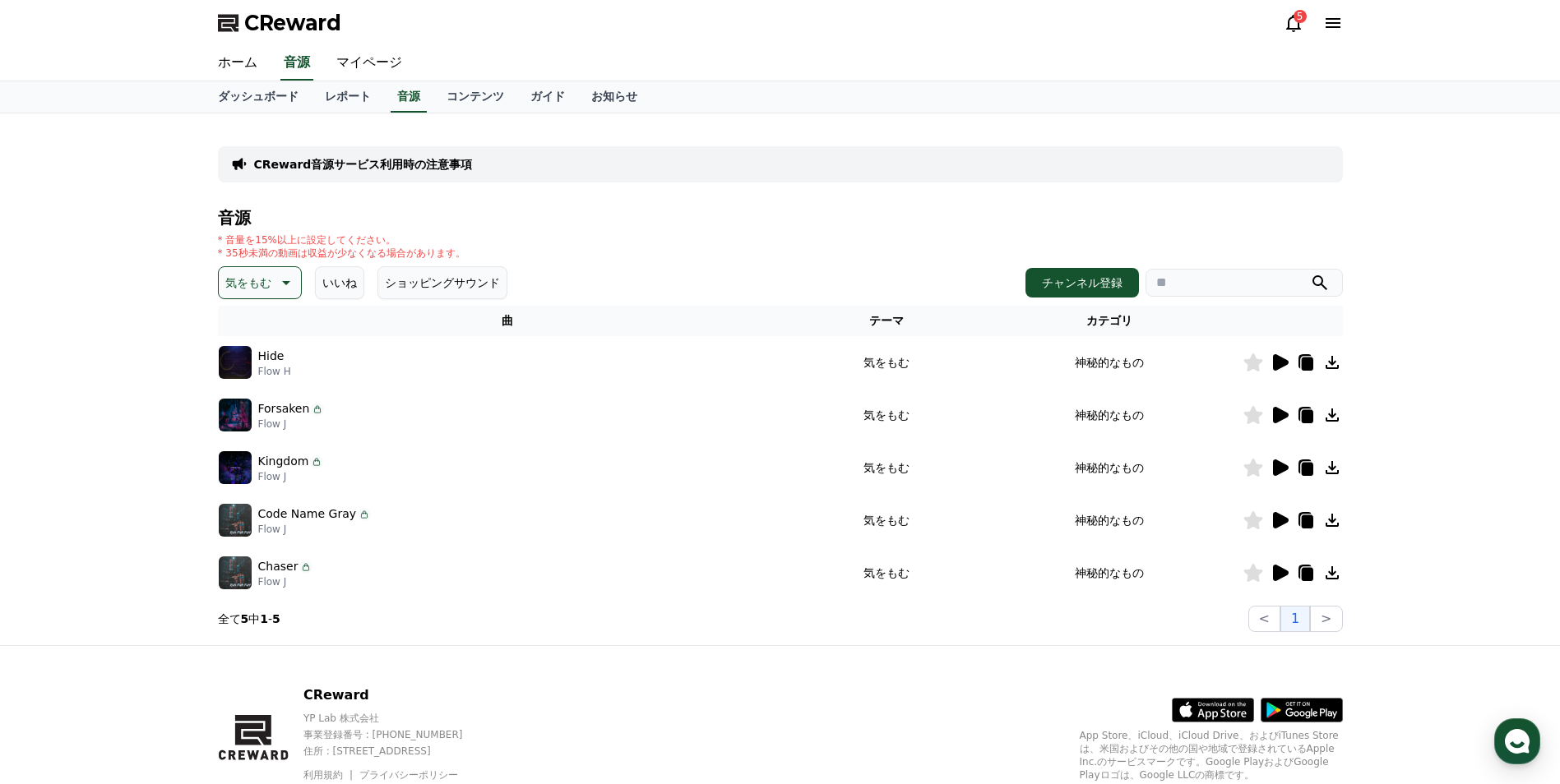
click at [1282, 419] on icon at bounding box center [1281, 414] width 15 height 16
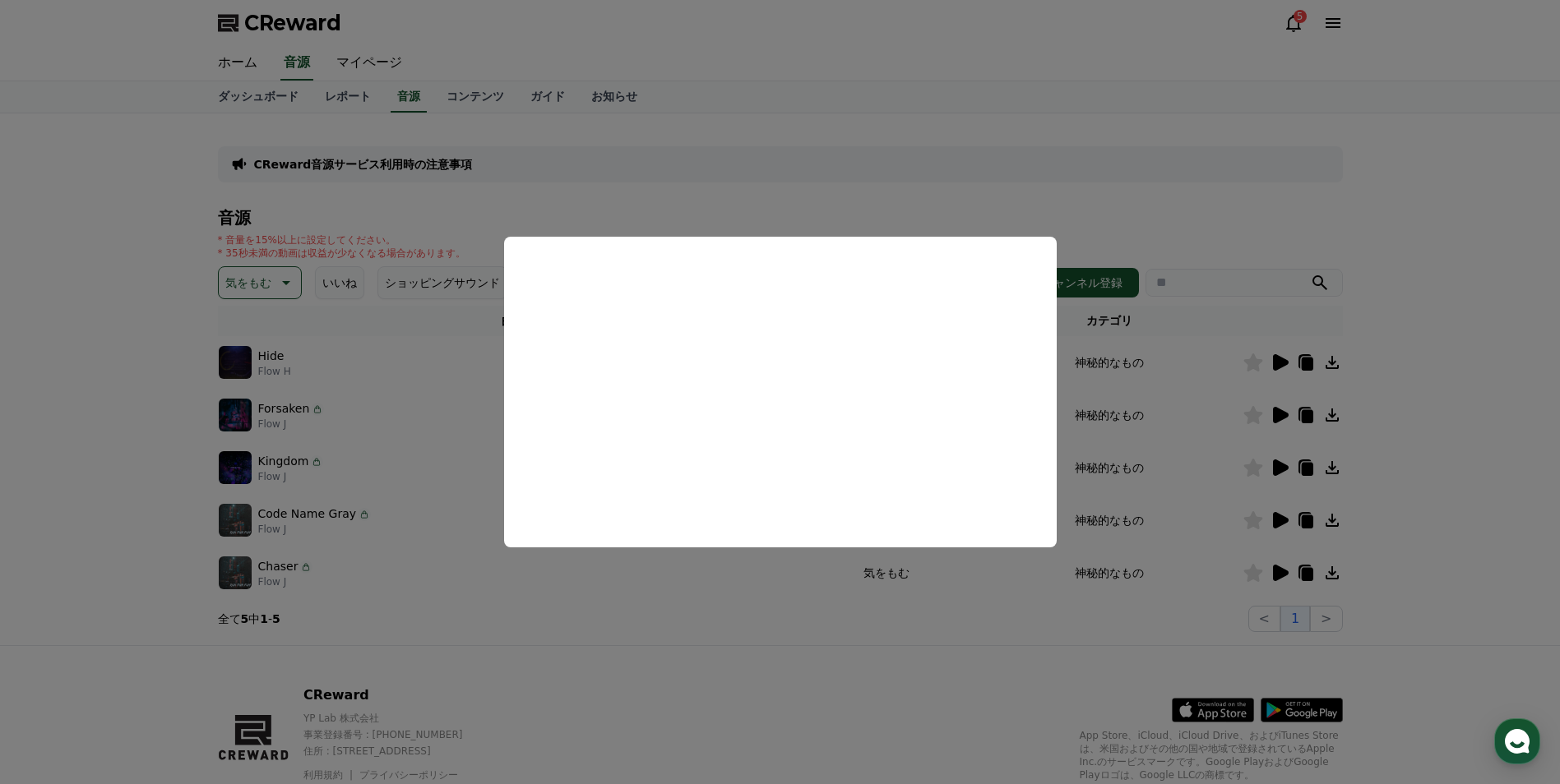
click at [1268, 461] on button "close modal" at bounding box center [780, 392] width 1560 height 784
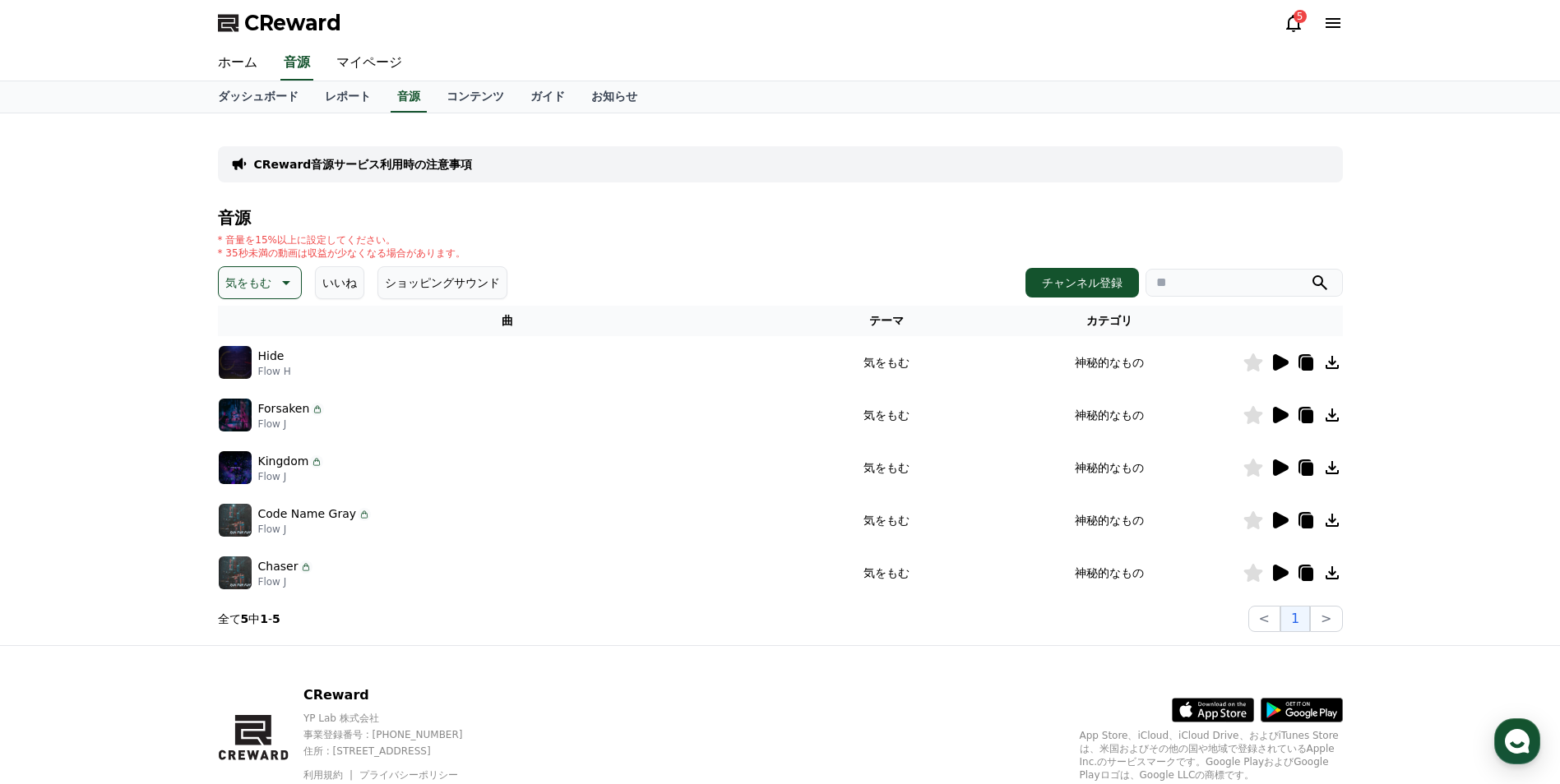
click at [1278, 464] on icon at bounding box center [1281, 467] width 15 height 16
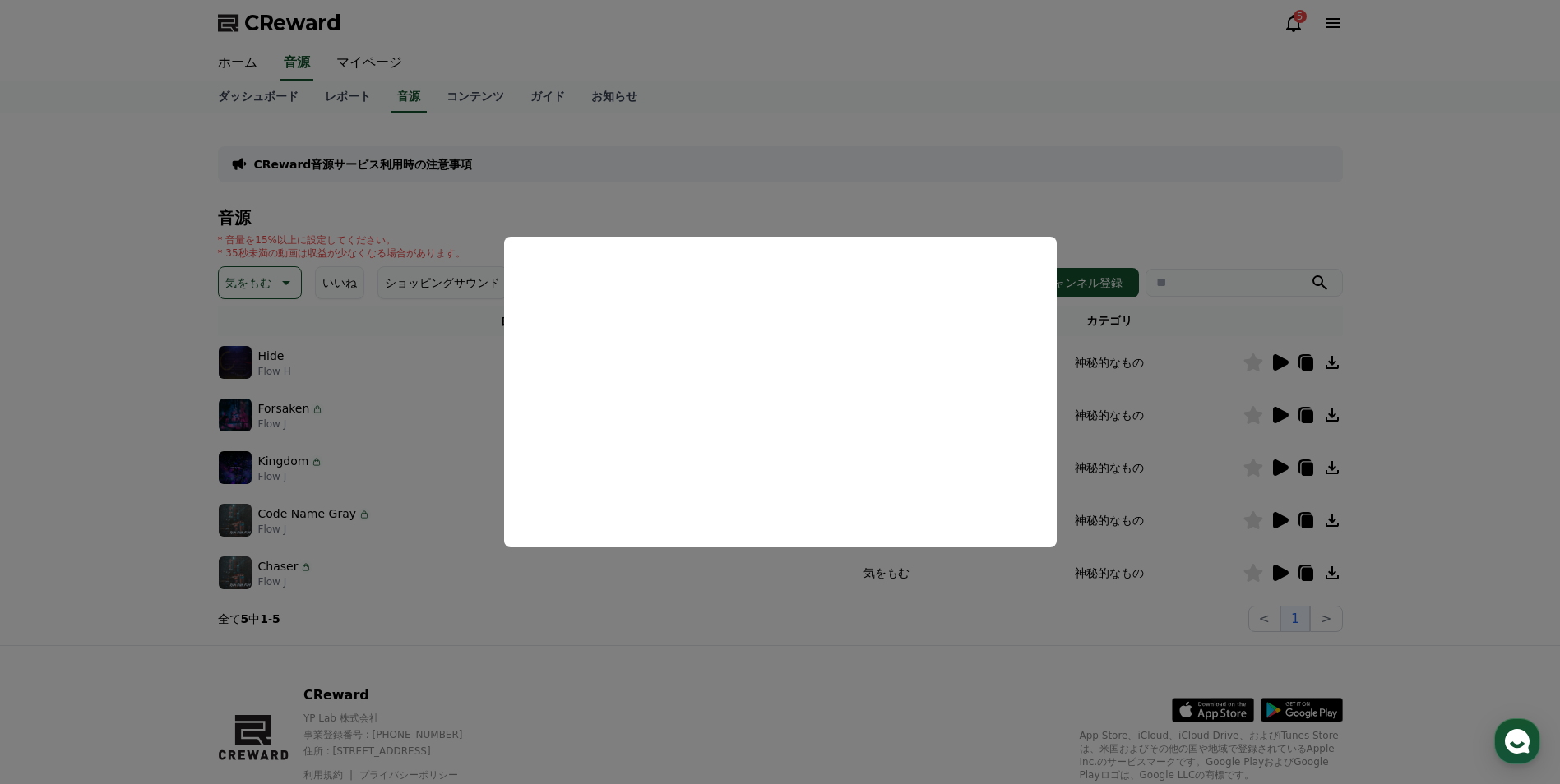
click at [1273, 518] on button "close modal" at bounding box center [780, 392] width 1560 height 784
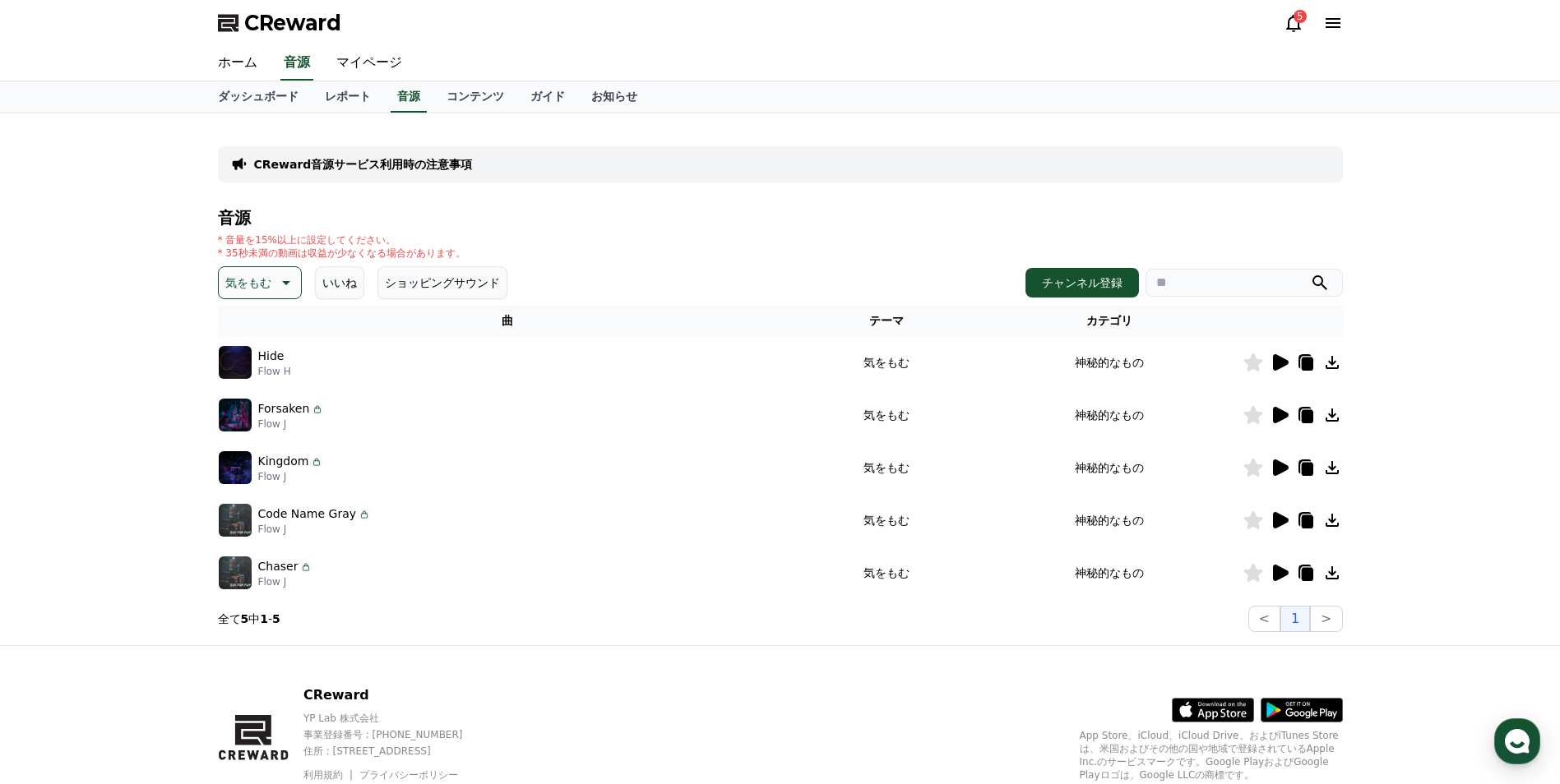
click at [1278, 519] on icon at bounding box center [1281, 520] width 15 height 16
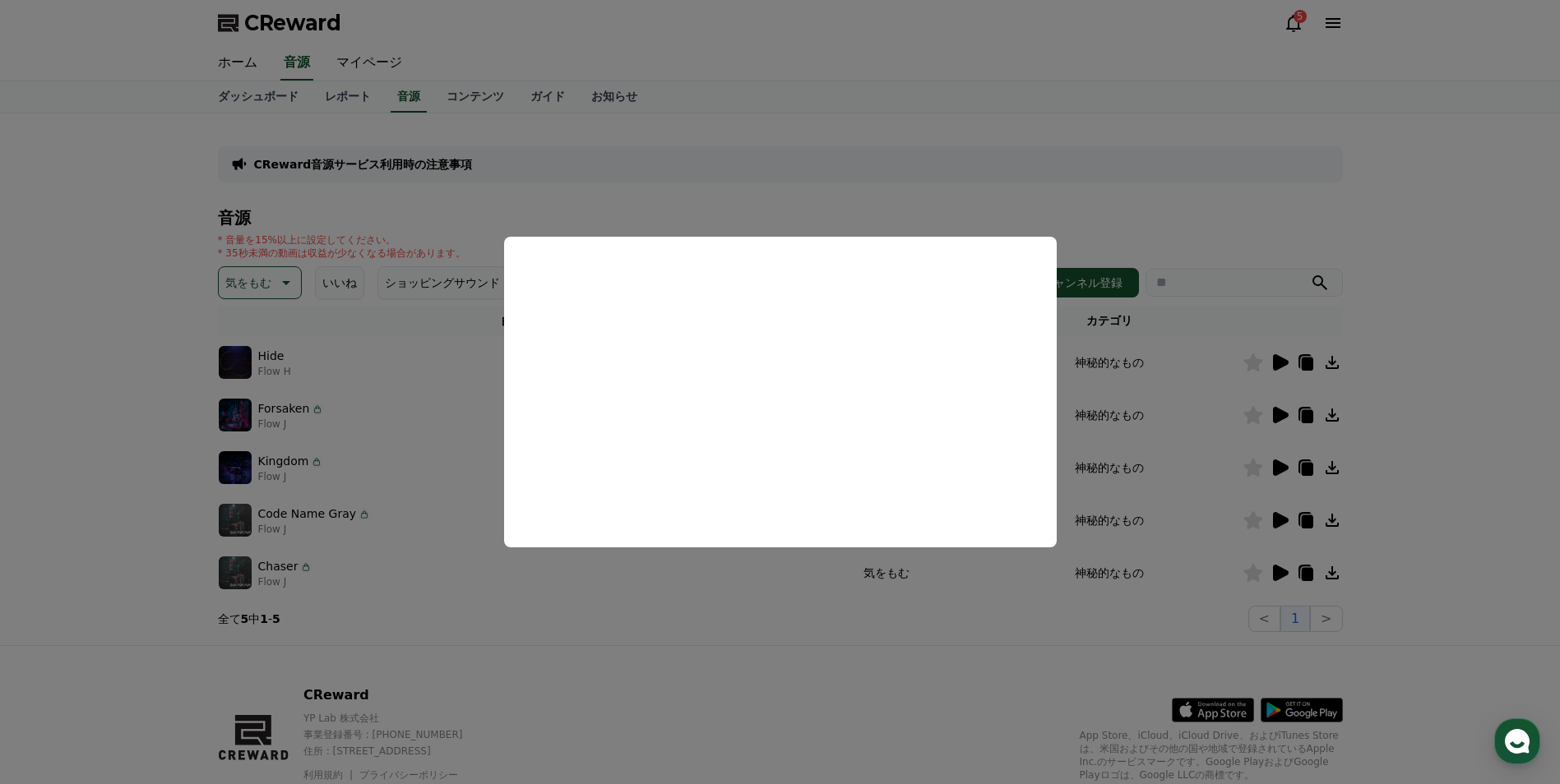
click at [846, 630] on button "close modal" at bounding box center [780, 392] width 1560 height 784
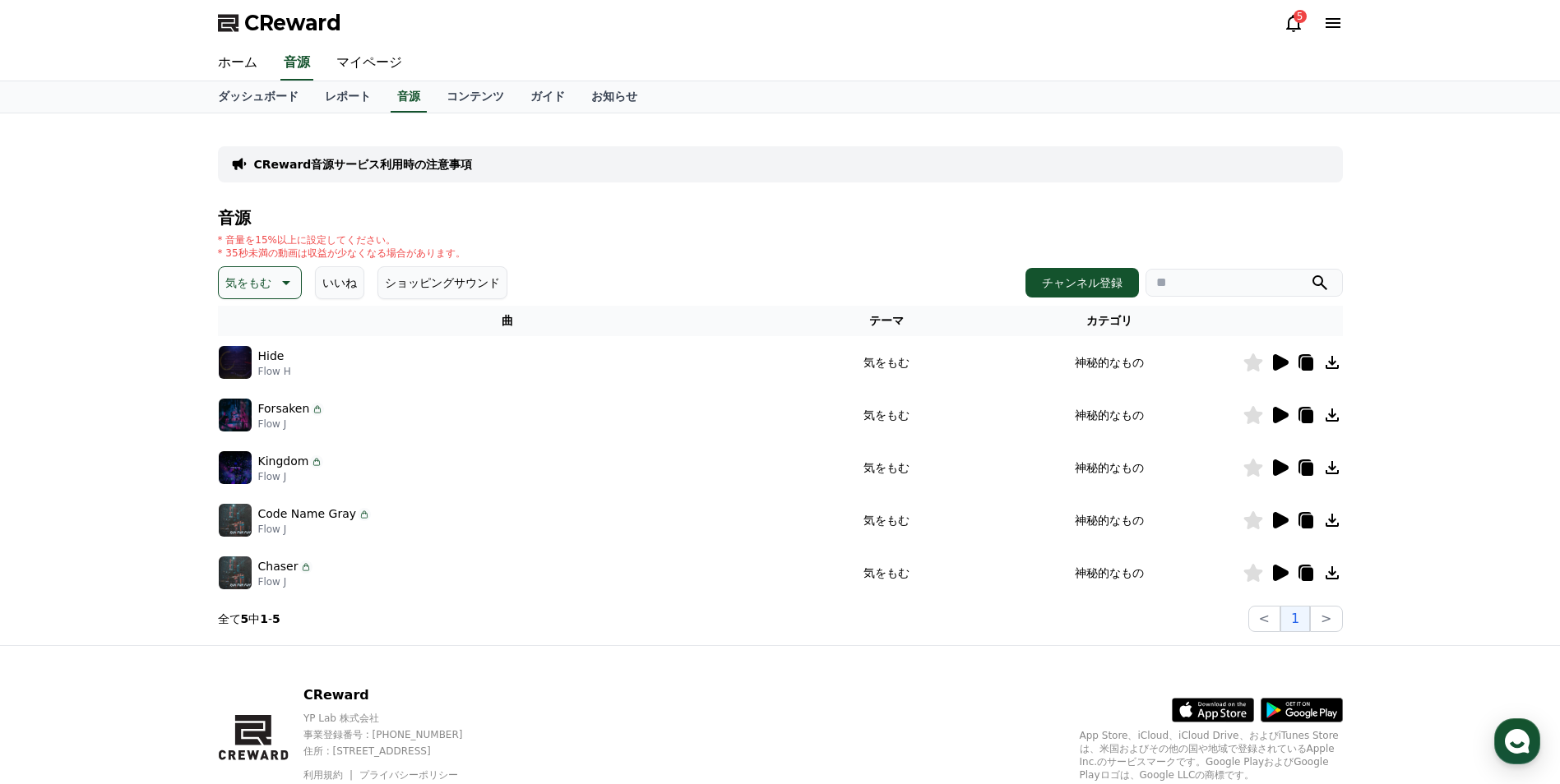
click at [1284, 574] on icon at bounding box center [1281, 572] width 15 height 16
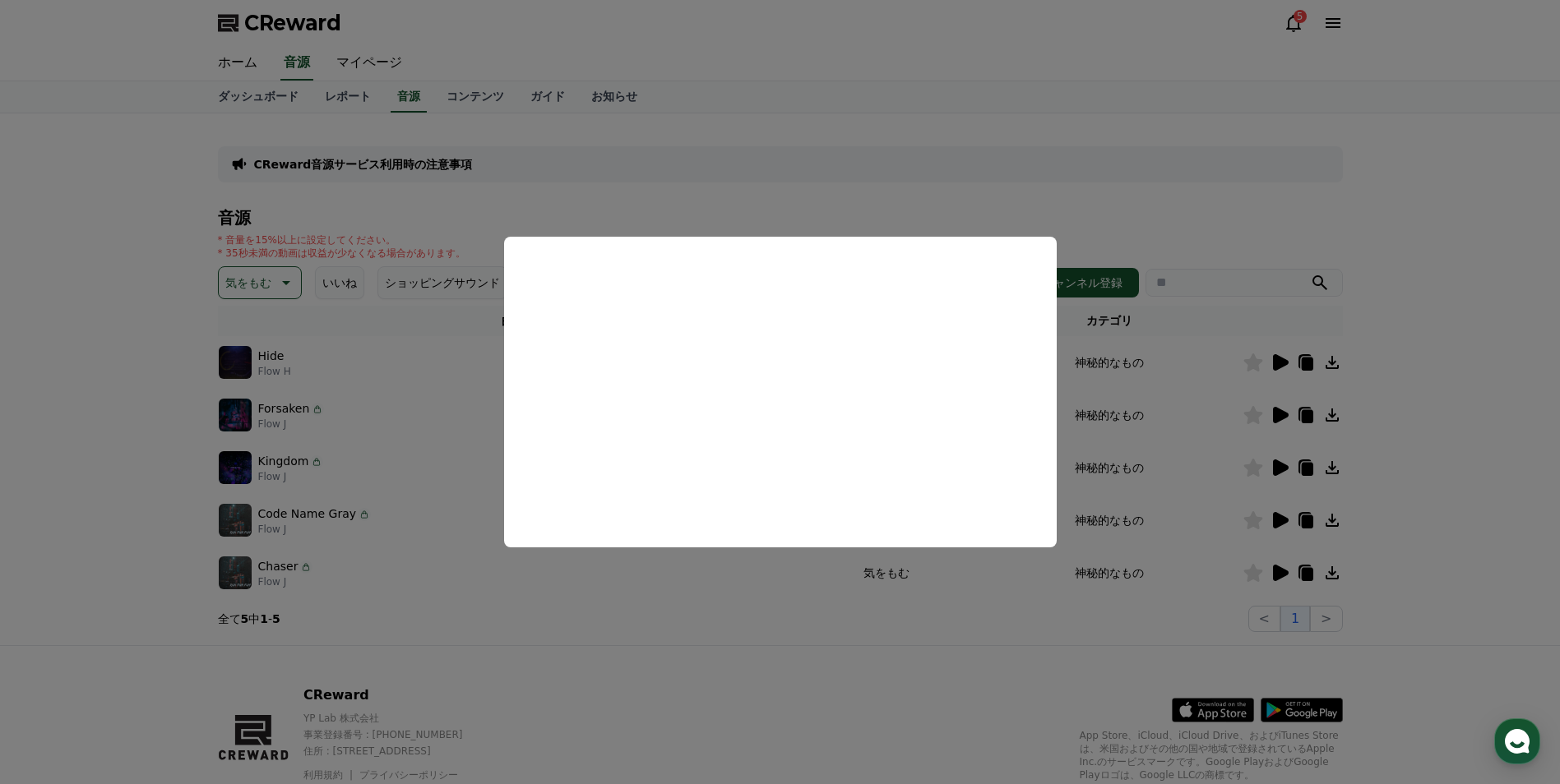
click at [758, 642] on button "close modal" at bounding box center [780, 392] width 1560 height 784
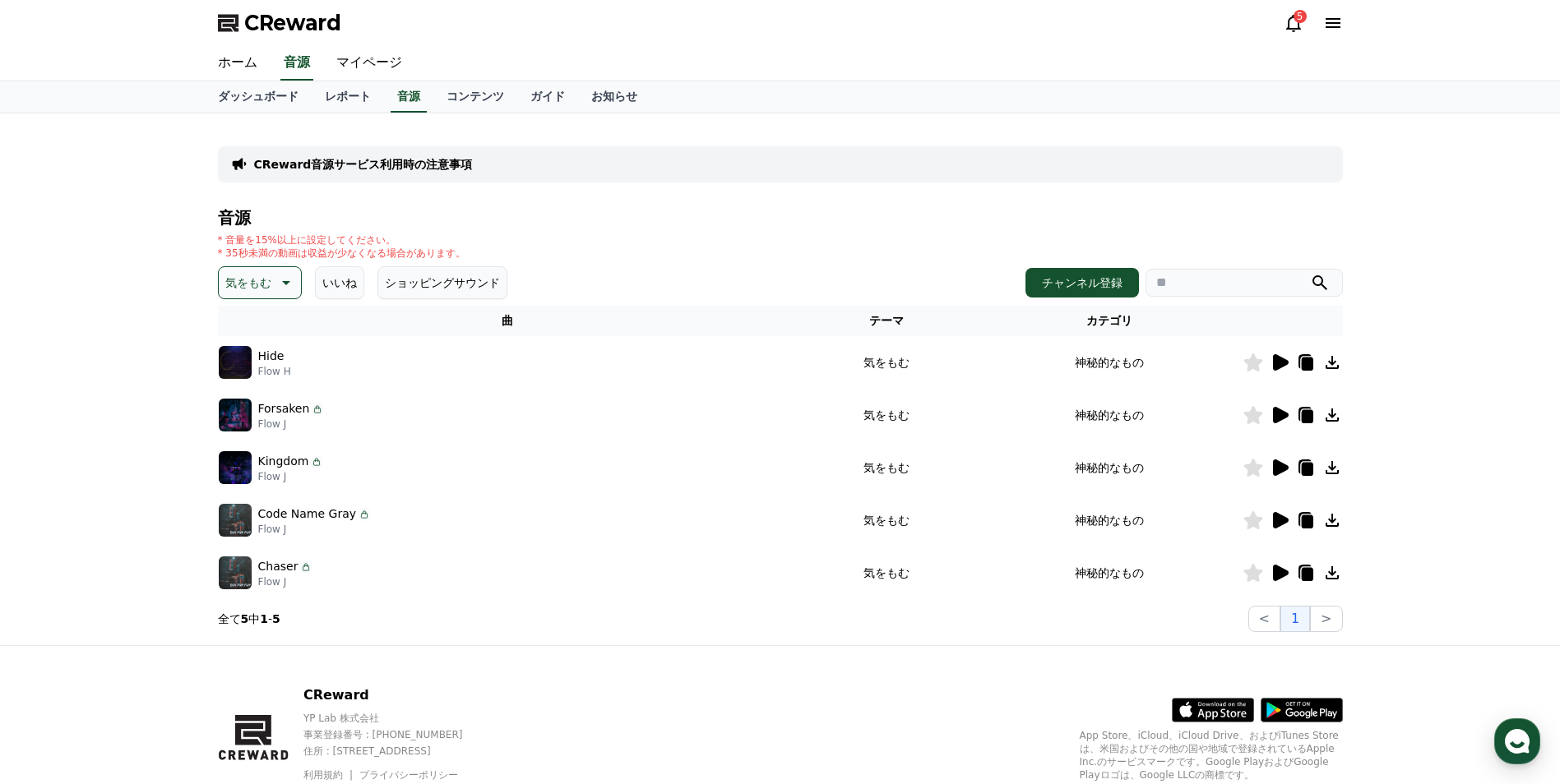
click at [1339, 576] on icon at bounding box center [1332, 573] width 20 height 20
click at [132, 358] on div "CReward音源サービス利用時の注意事項 音源 * 音量を15%以上に設定してください。 * 35秒未満の動画は収益が少なくなる場合があります。 気をもむ …" at bounding box center [780, 379] width 1560 height 532
